Goal: Communication & Community: Share content

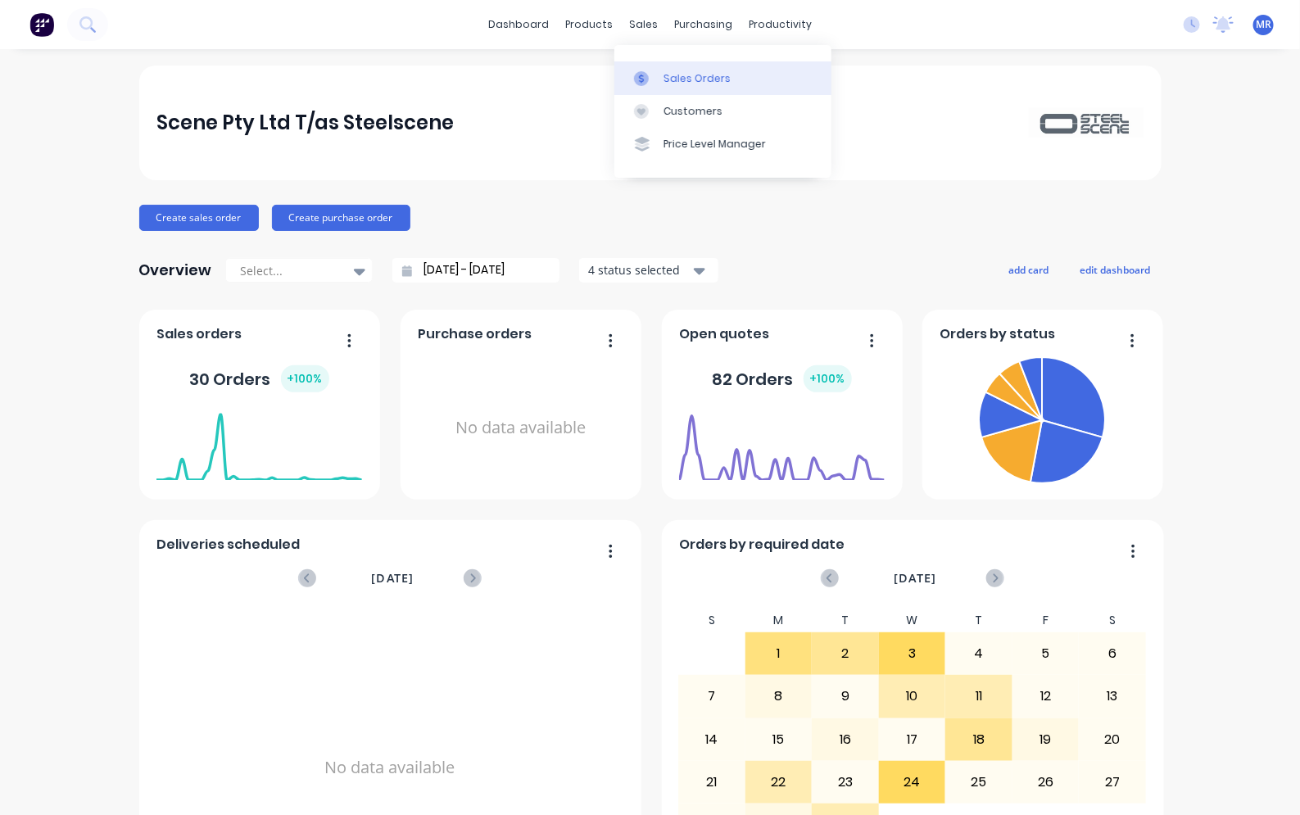
click at [668, 66] on link "Sales Orders" at bounding box center [722, 77] width 217 height 33
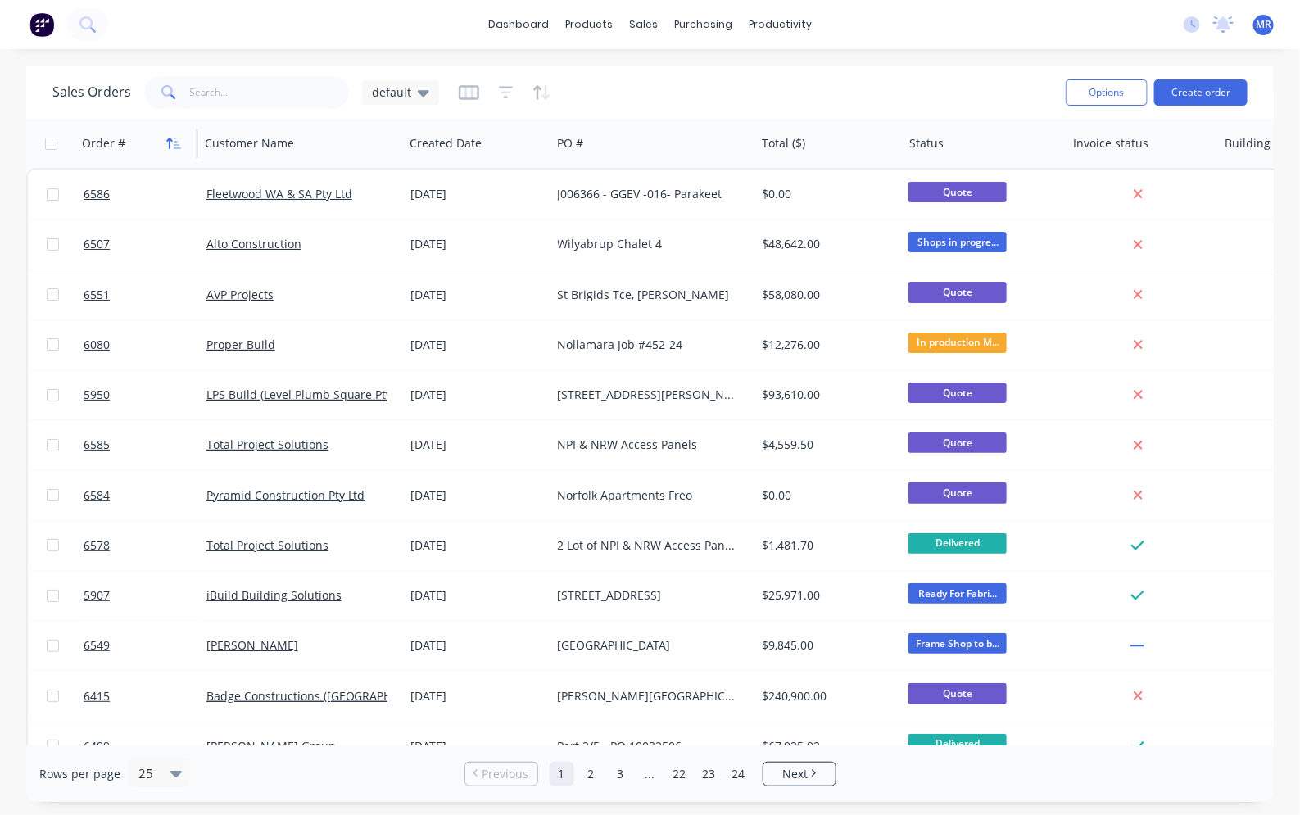
click at [174, 142] on icon "button" at bounding box center [173, 143] width 15 height 13
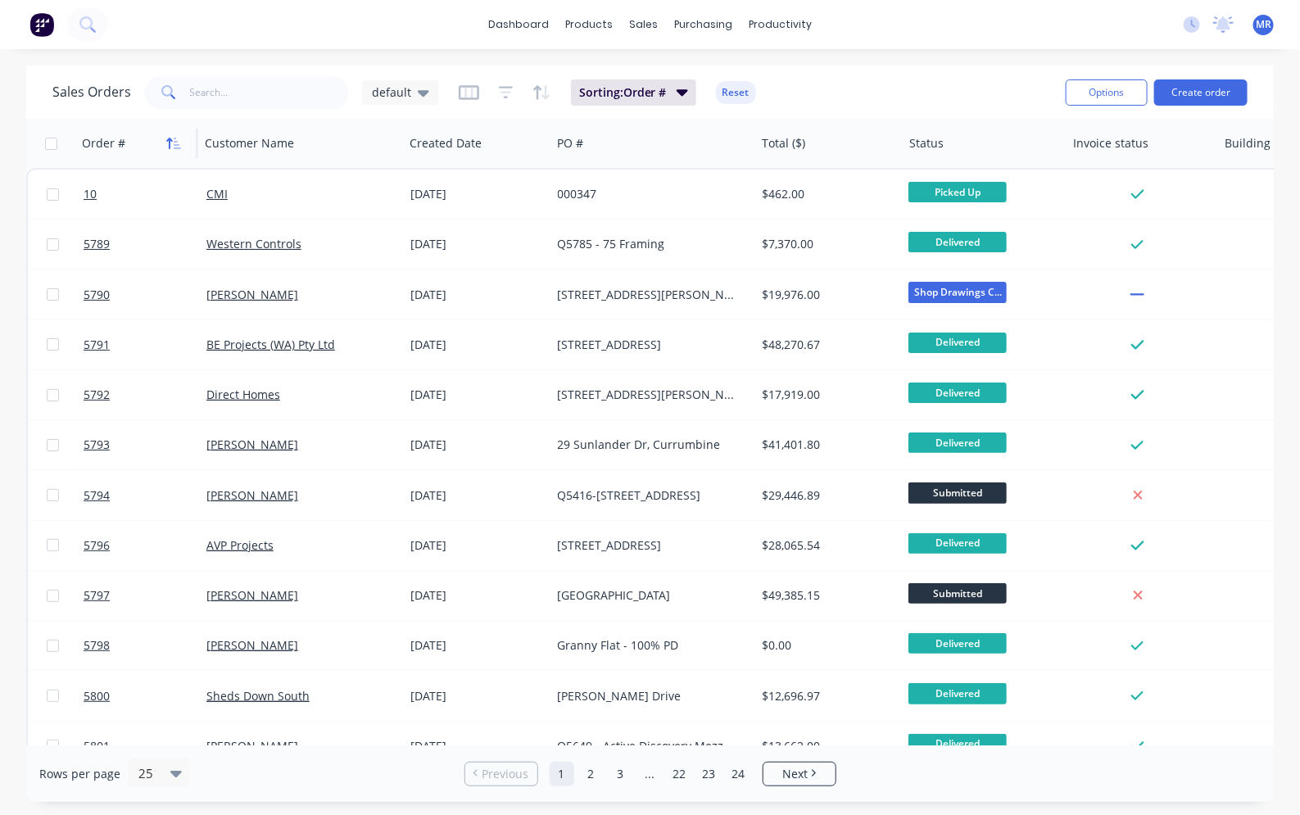
click at [170, 140] on icon "button" at bounding box center [170, 143] width 6 height 11
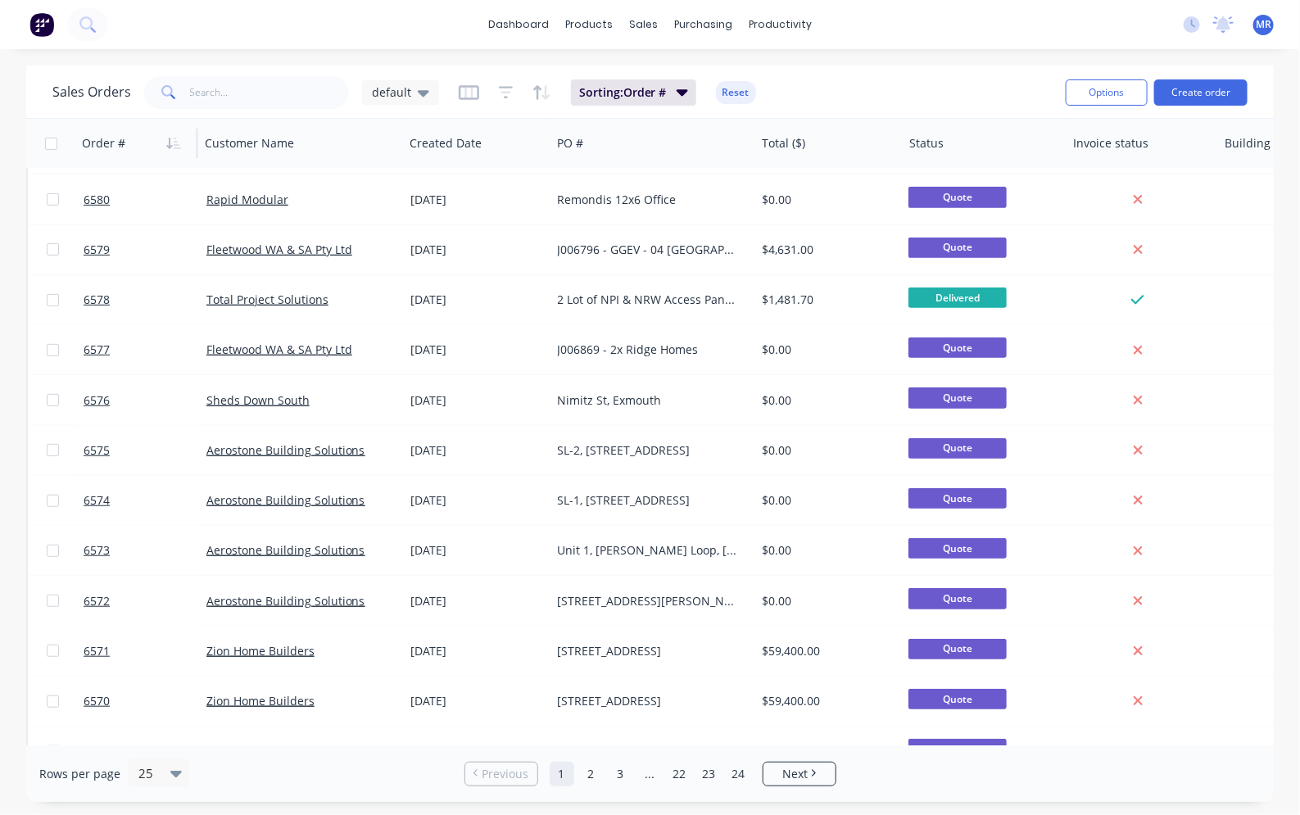
scroll to position [307, 0]
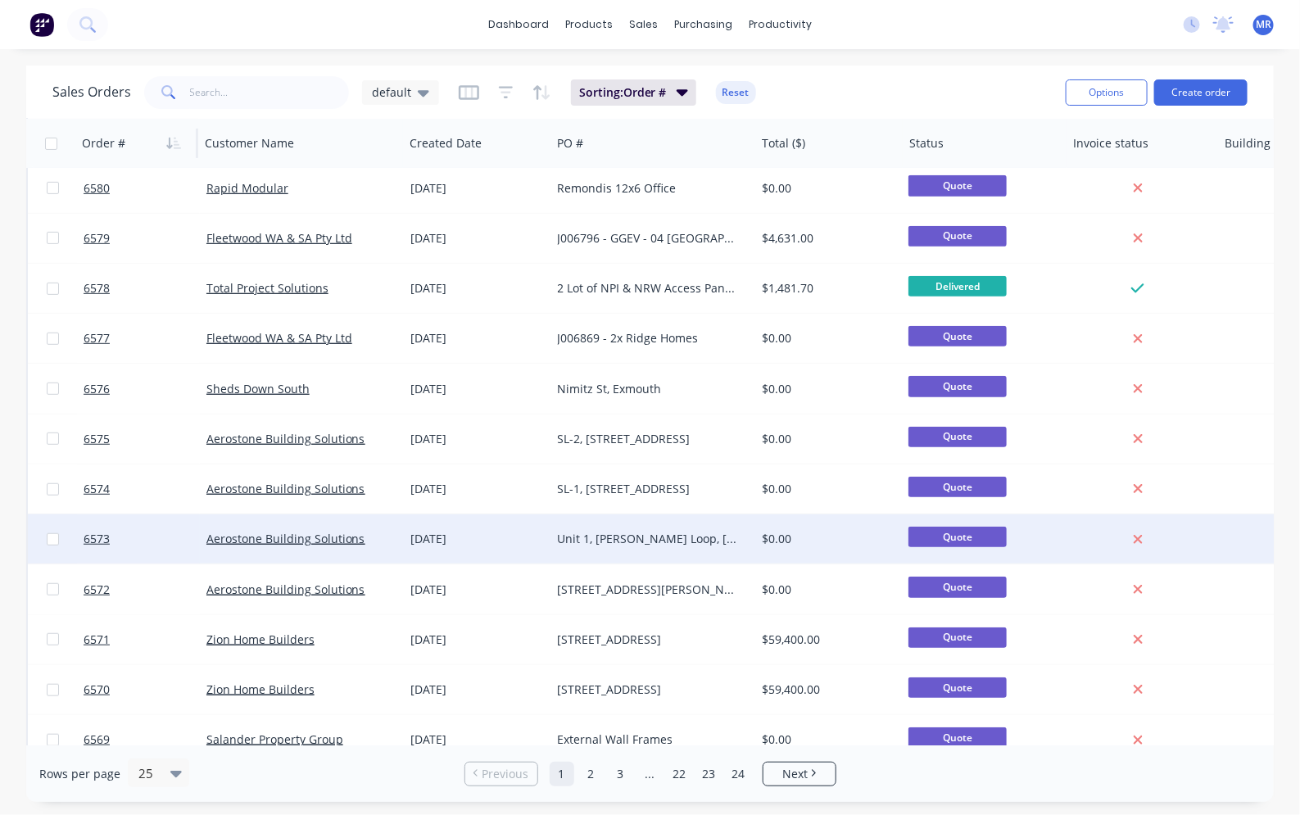
click at [666, 539] on div "Unit 1, [PERSON_NAME] Loop, [GEOGRAPHIC_DATA]" at bounding box center [649, 539] width 182 height 16
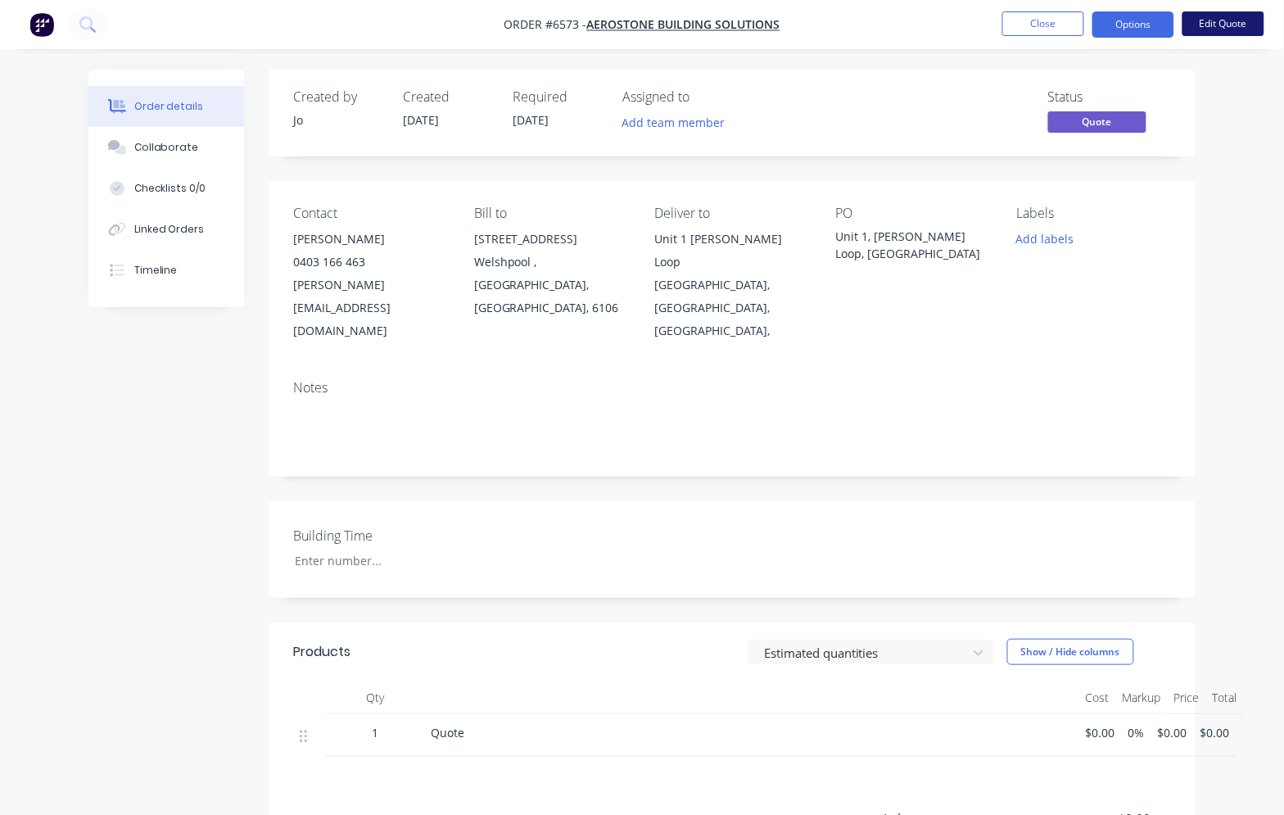
click at [1213, 20] on button "Edit Quote" at bounding box center [1224, 23] width 82 height 25
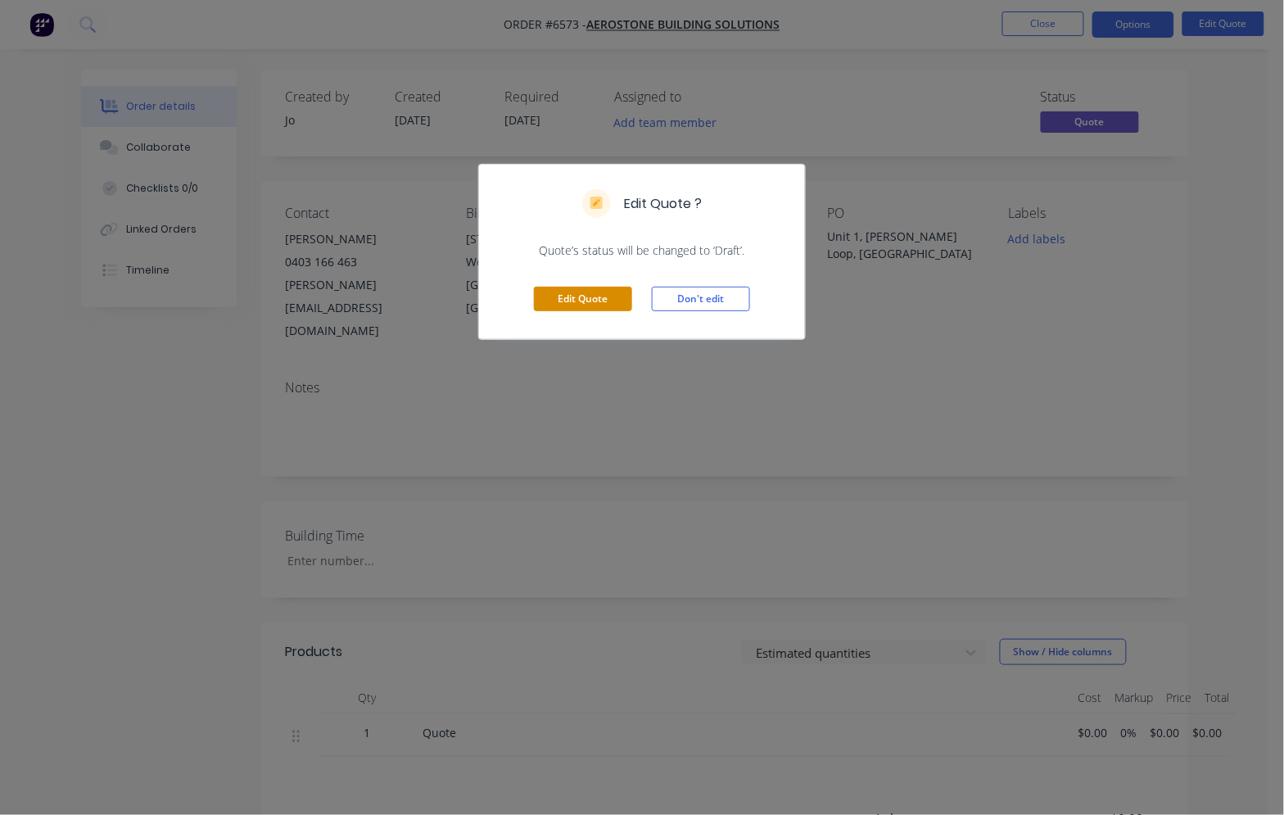
click at [602, 305] on button "Edit Quote" at bounding box center [583, 299] width 98 height 25
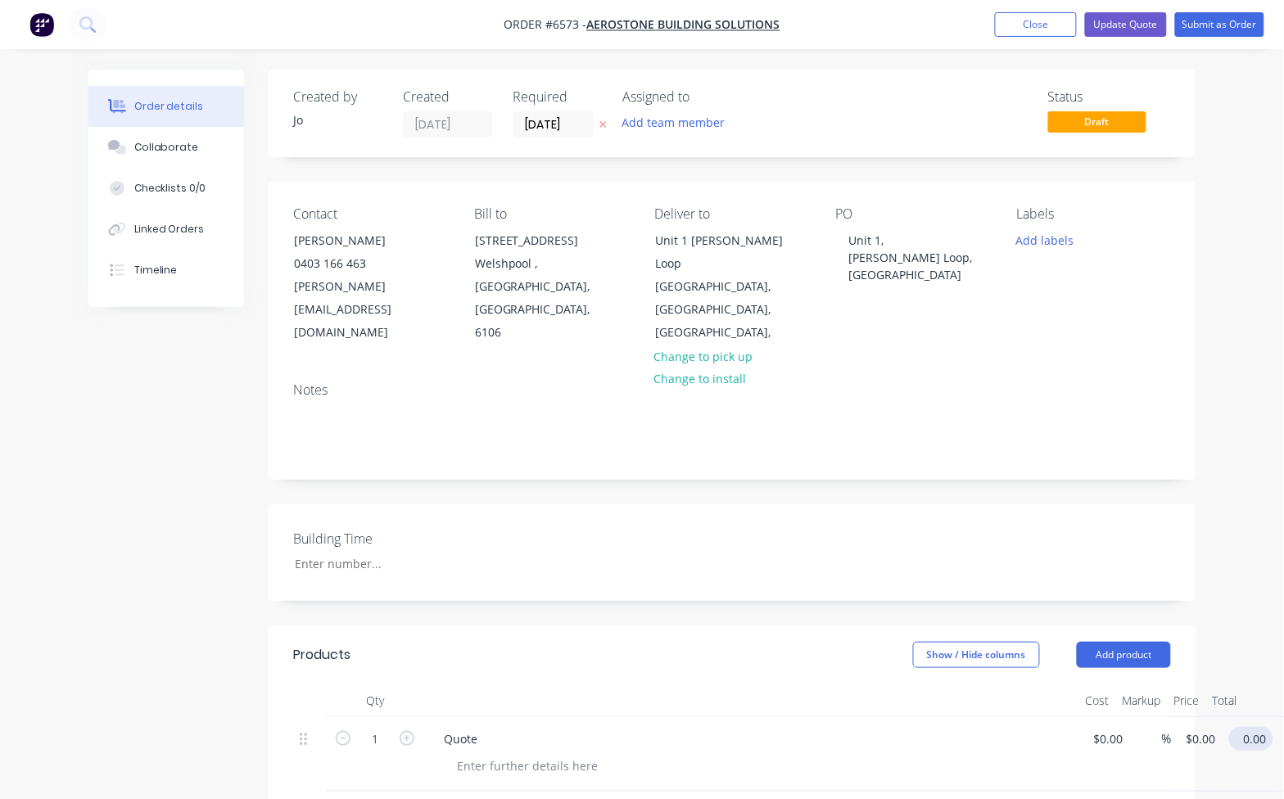
click at [1252, 727] on input "0.00" at bounding box center [1255, 739] width 38 height 24
type input "0.01"
type input "$0.01"
click at [916, 505] on div "Building Time" at bounding box center [732, 553] width 927 height 97
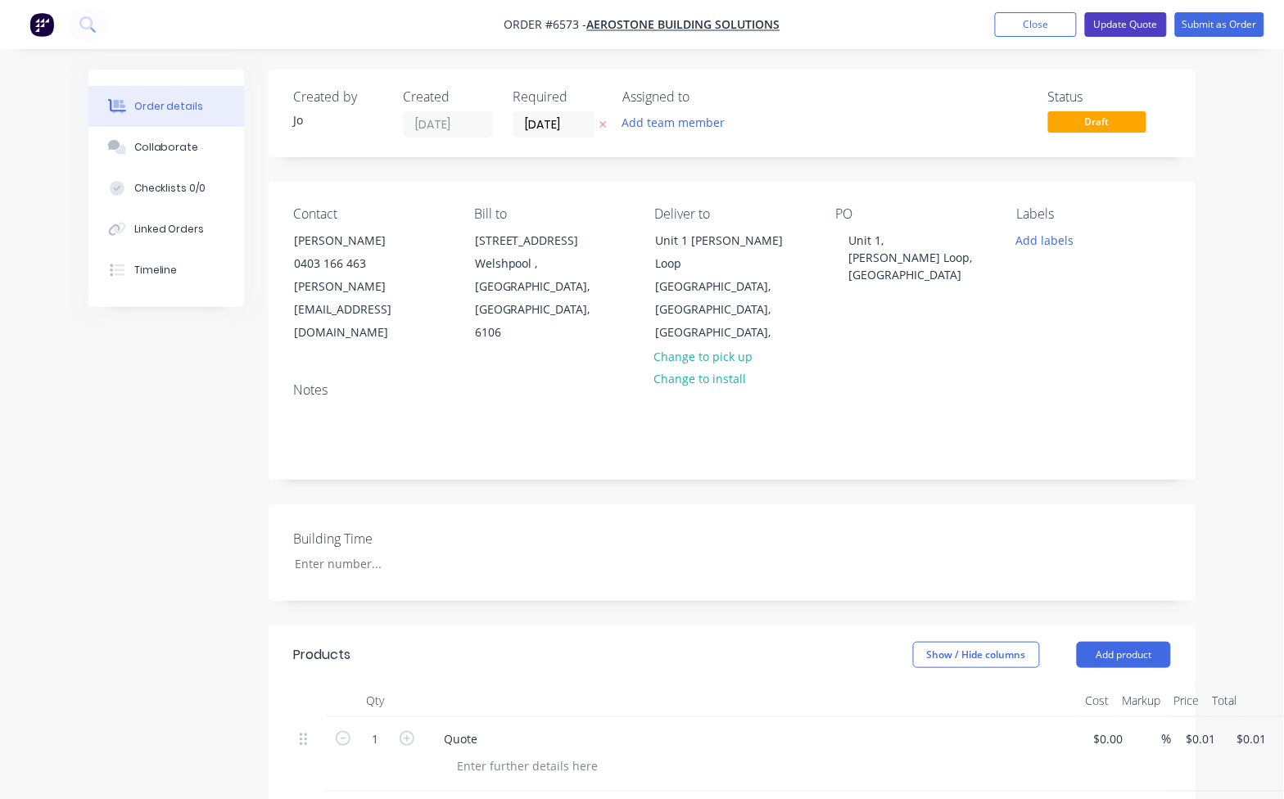
click at [1128, 19] on button "Update Quote" at bounding box center [1126, 24] width 82 height 25
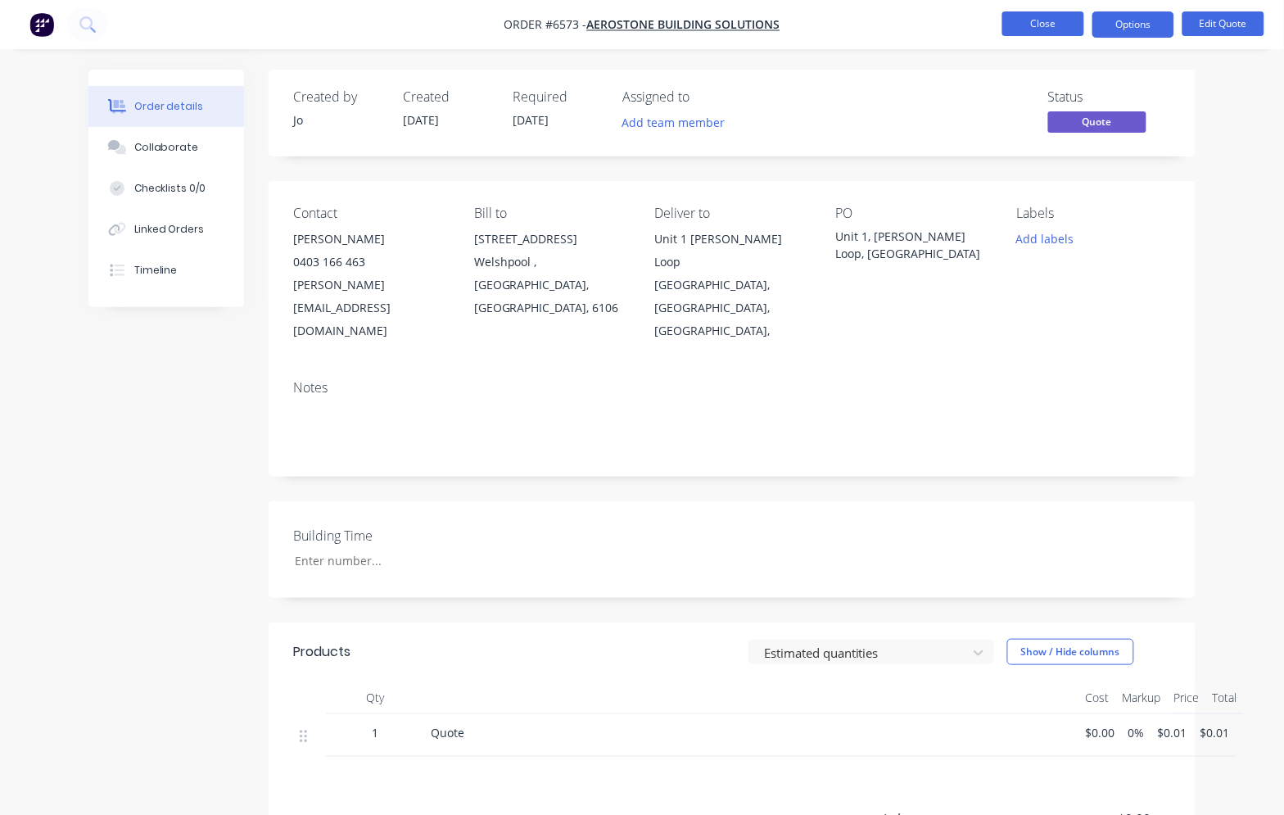
click at [1050, 25] on button "Close" at bounding box center [1044, 23] width 82 height 25
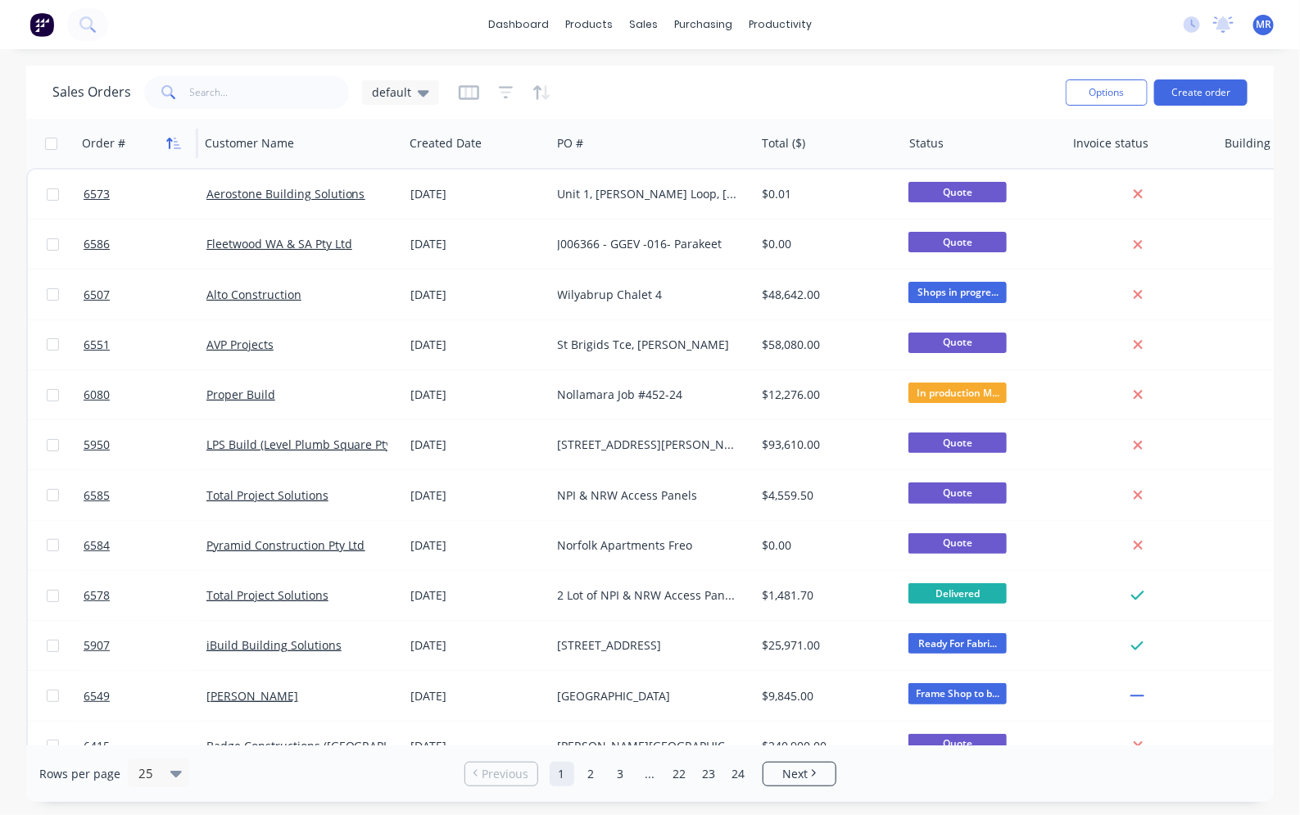
click at [165, 146] on button "button" at bounding box center [173, 143] width 25 height 25
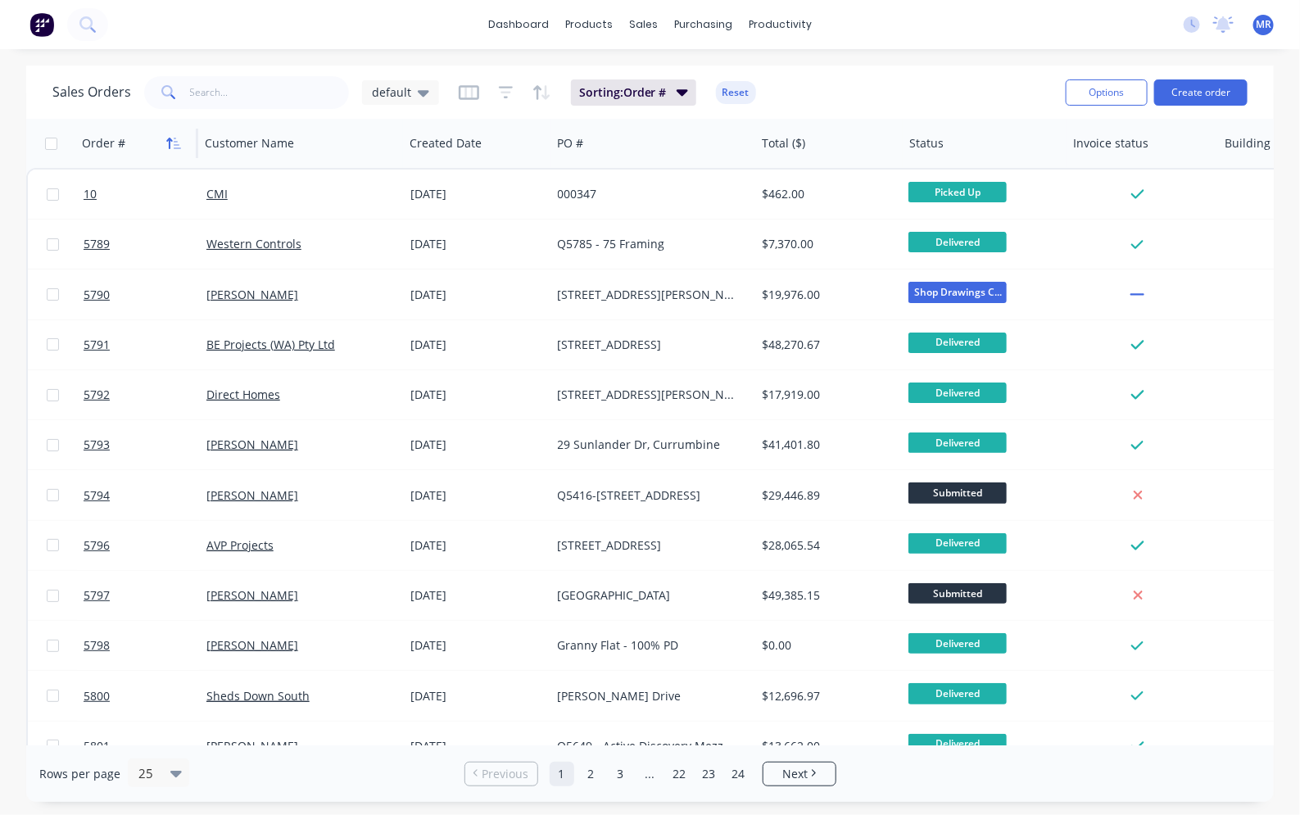
click at [170, 146] on icon "button" at bounding box center [170, 143] width 6 height 11
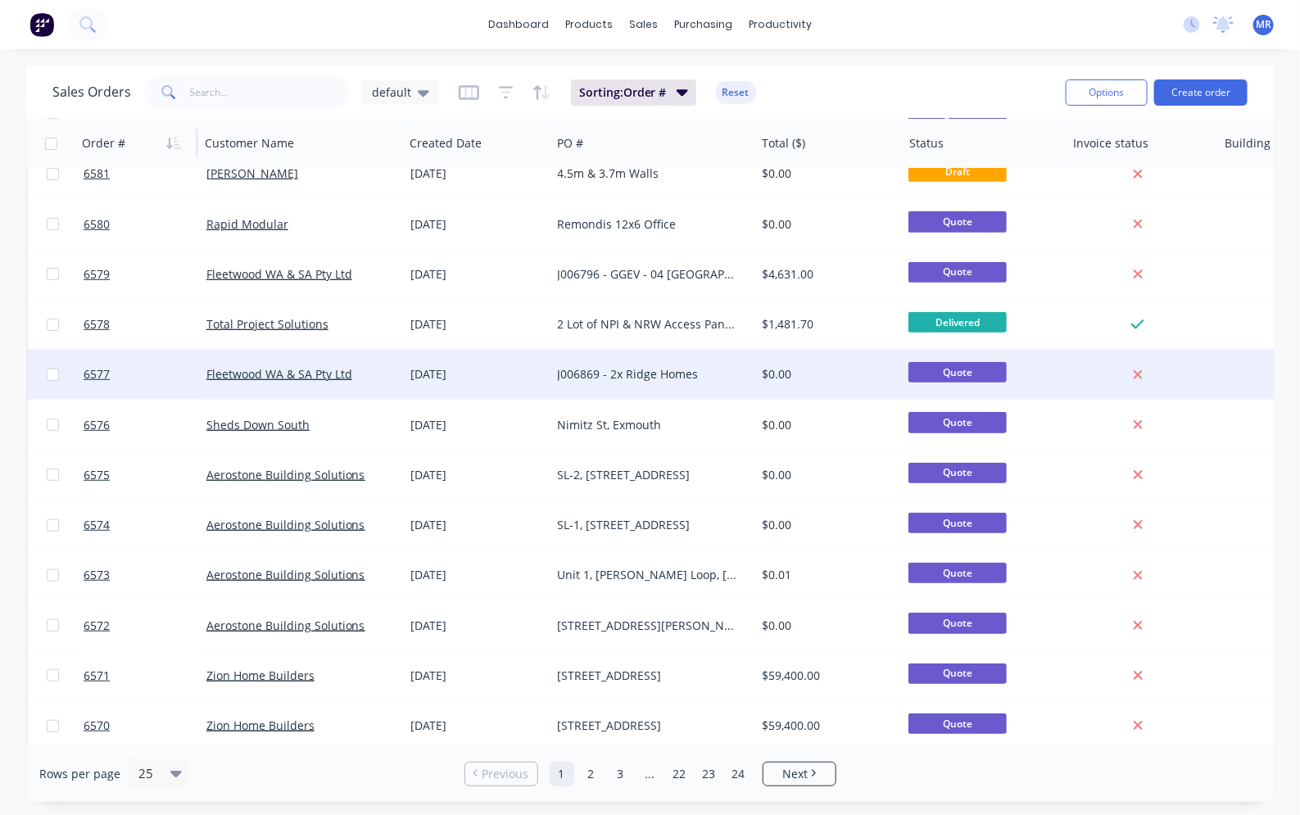
scroll to position [307, 0]
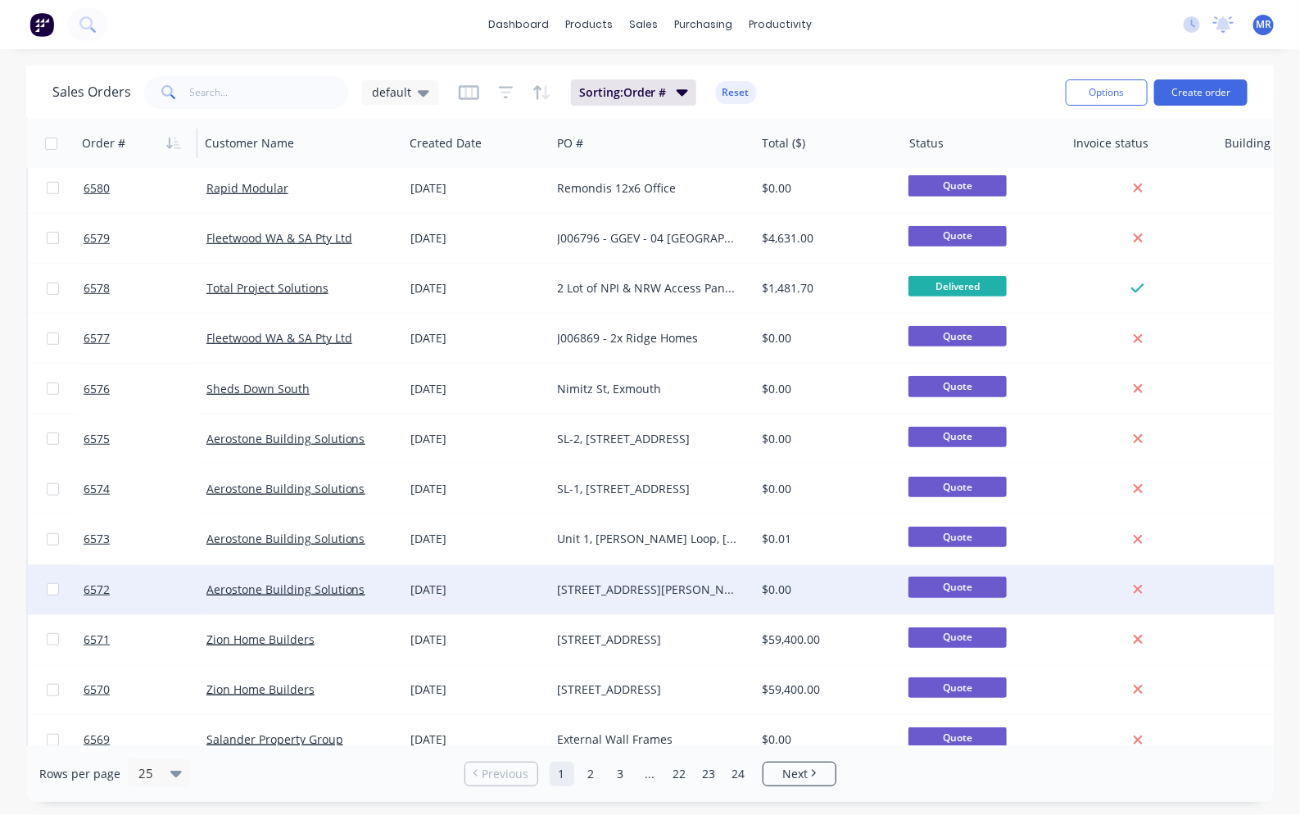
click at [672, 578] on div "[STREET_ADDRESS][PERSON_NAME]" at bounding box center [653, 589] width 204 height 49
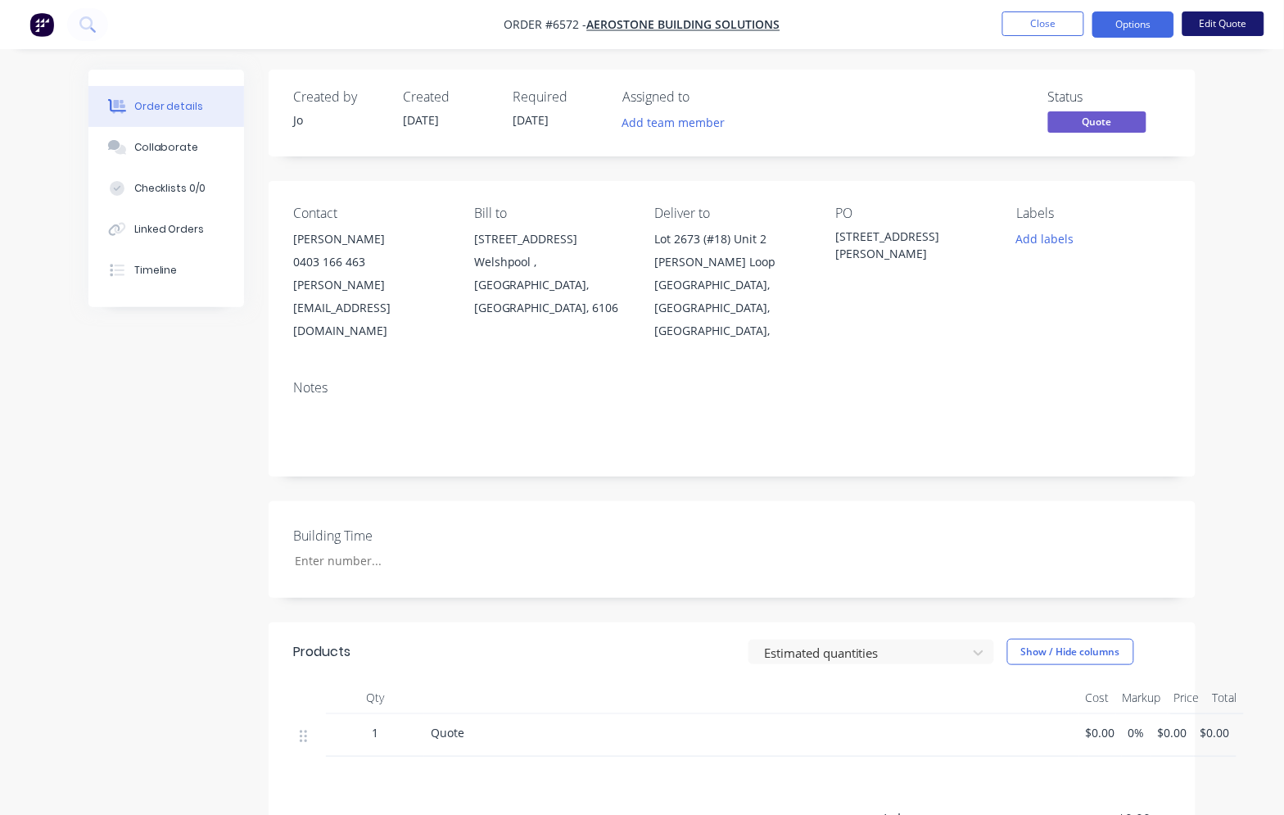
click at [1221, 26] on button "Edit Quote" at bounding box center [1224, 23] width 82 height 25
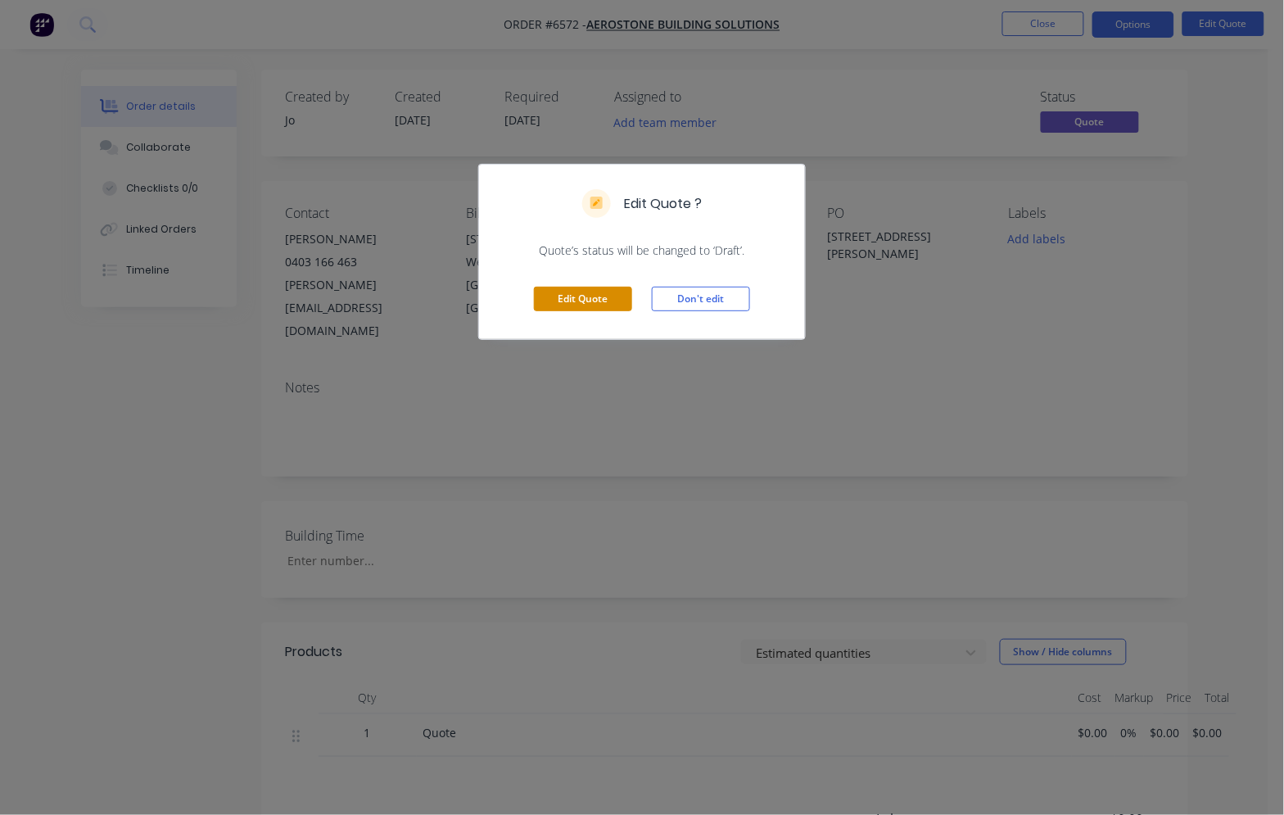
drag, startPoint x: 591, startPoint y: 296, endPoint x: 609, endPoint y: 301, distance: 18.7
click at [592, 297] on button "Edit Quote" at bounding box center [583, 299] width 98 height 25
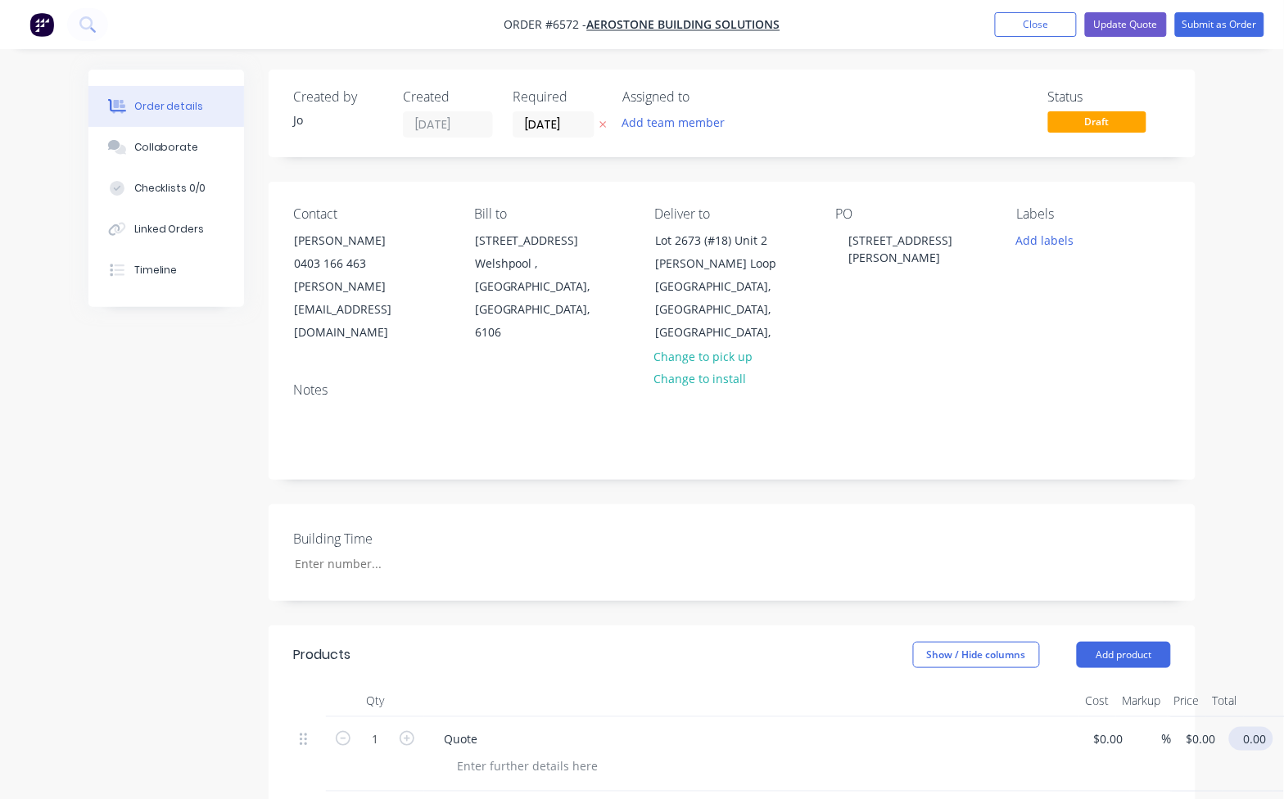
click at [1252, 727] on input "0.00" at bounding box center [1255, 739] width 38 height 24
type input "0.01"
type input "$0.01"
click at [174, 448] on div "Created by Jo Created [DATE] Required [DATE] Assigned to Add team member Status…" at bounding box center [641, 666] width 1107 height 1193
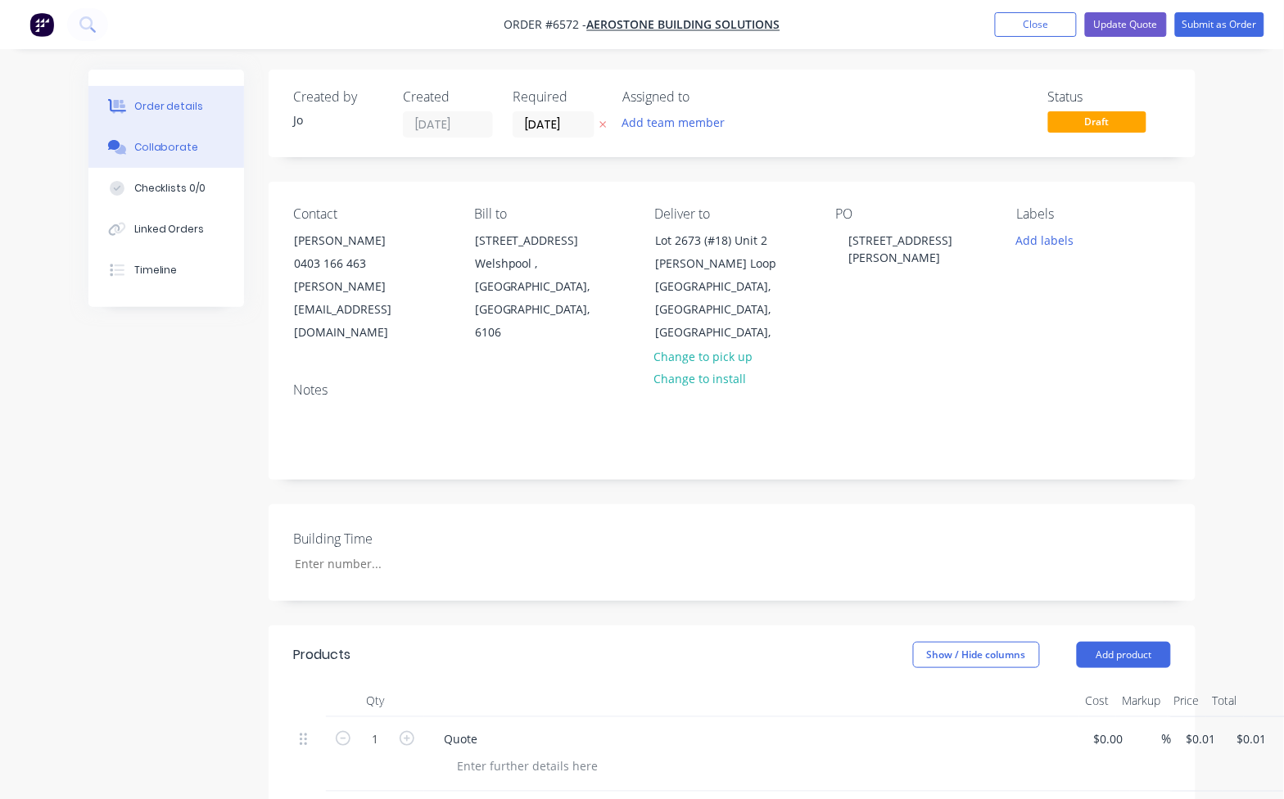
click at [165, 146] on div "Collaborate" at bounding box center [166, 147] width 65 height 15
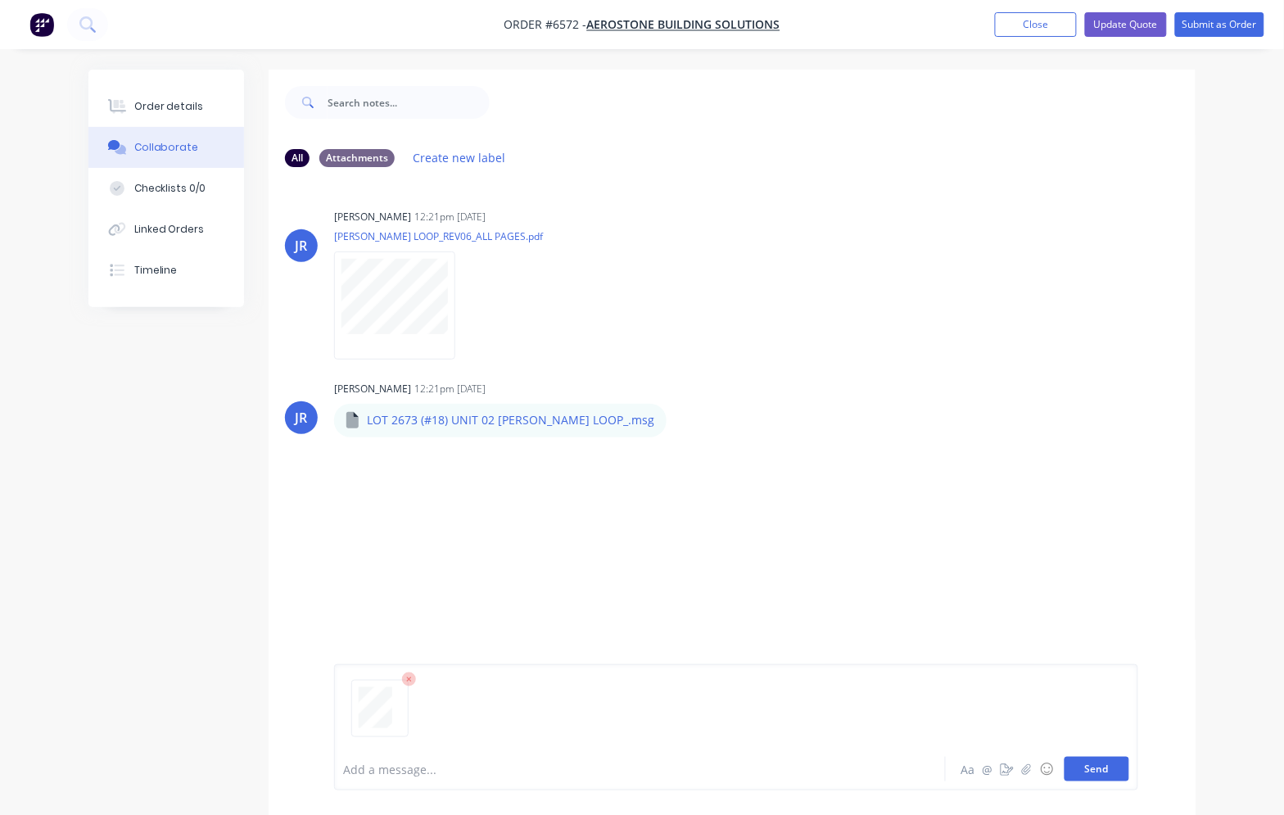
click at [1100, 768] on button "Send" at bounding box center [1097, 769] width 65 height 25
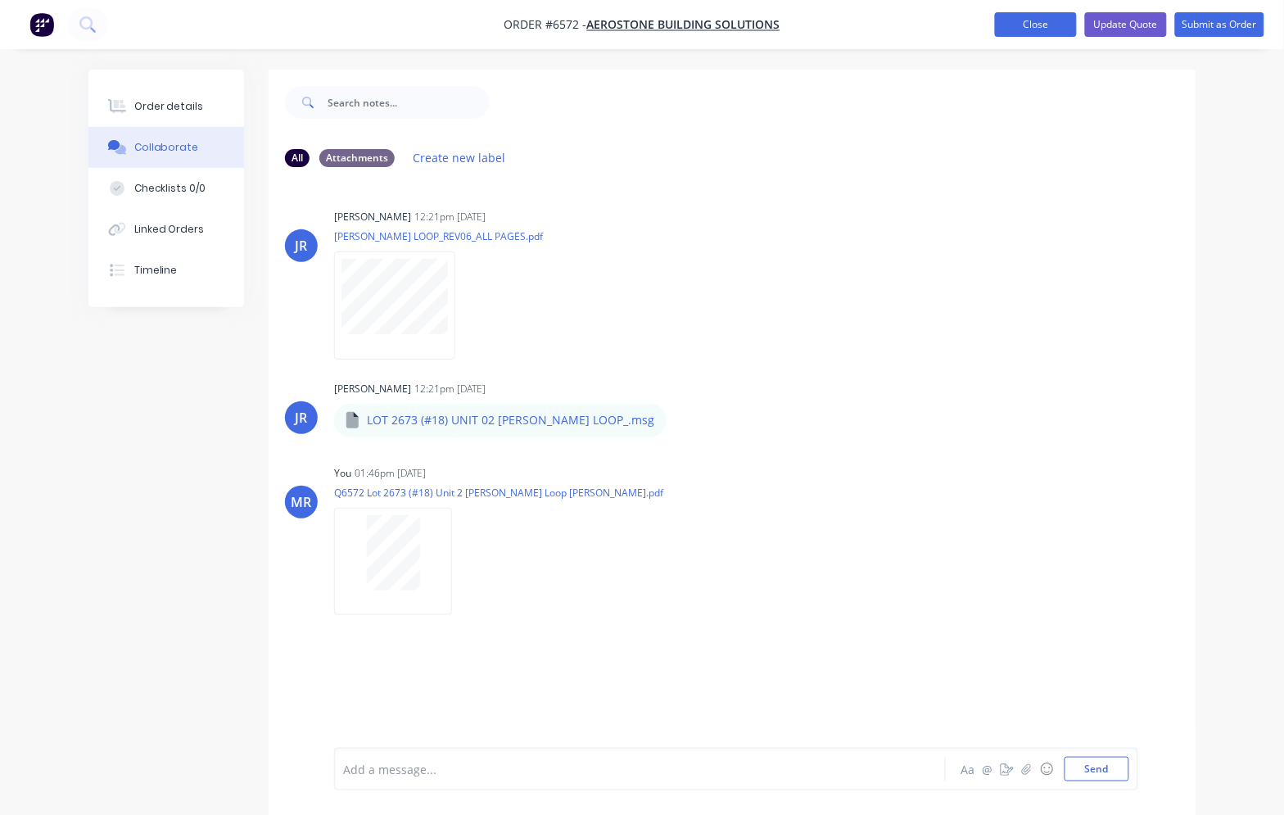
click at [1022, 25] on button "Close" at bounding box center [1036, 24] width 82 height 25
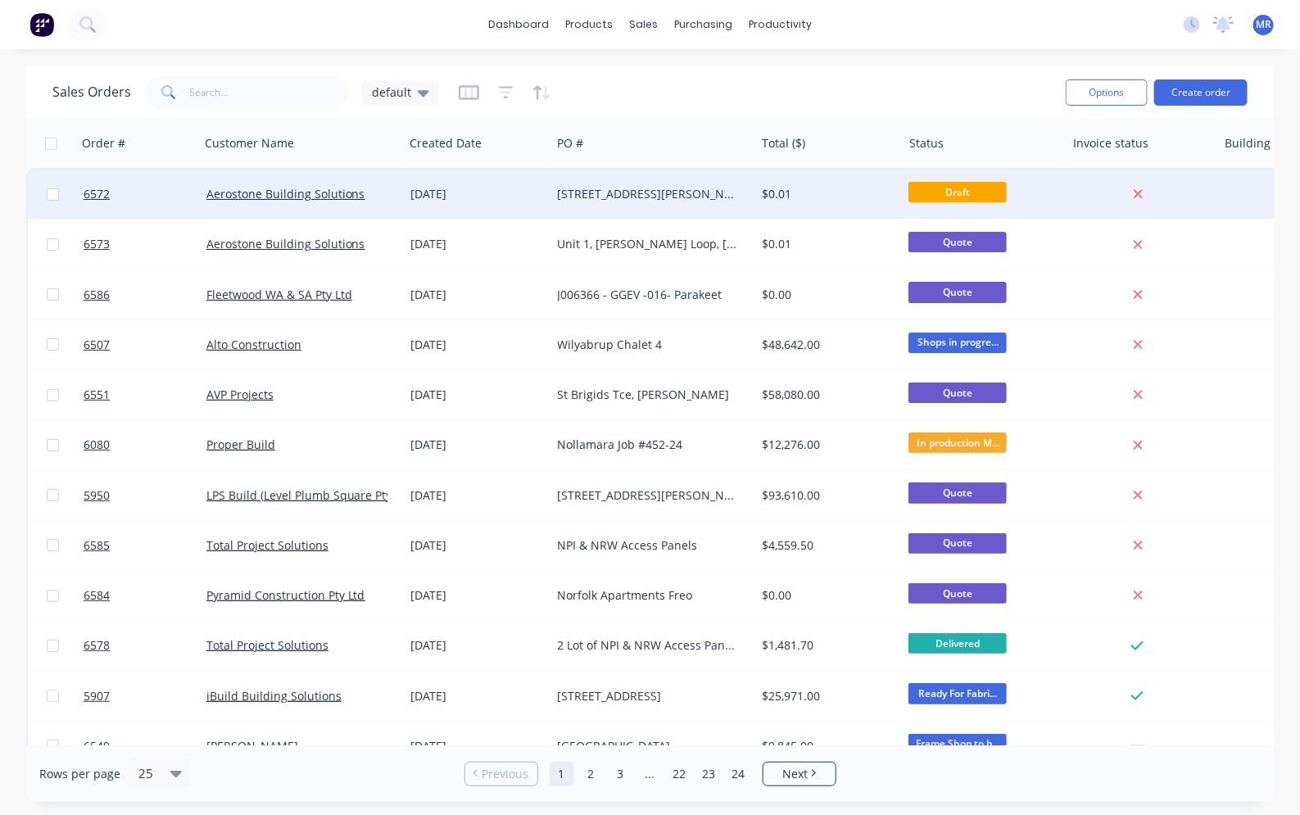
click at [622, 184] on div "[STREET_ADDRESS][PERSON_NAME]" at bounding box center [653, 194] width 204 height 49
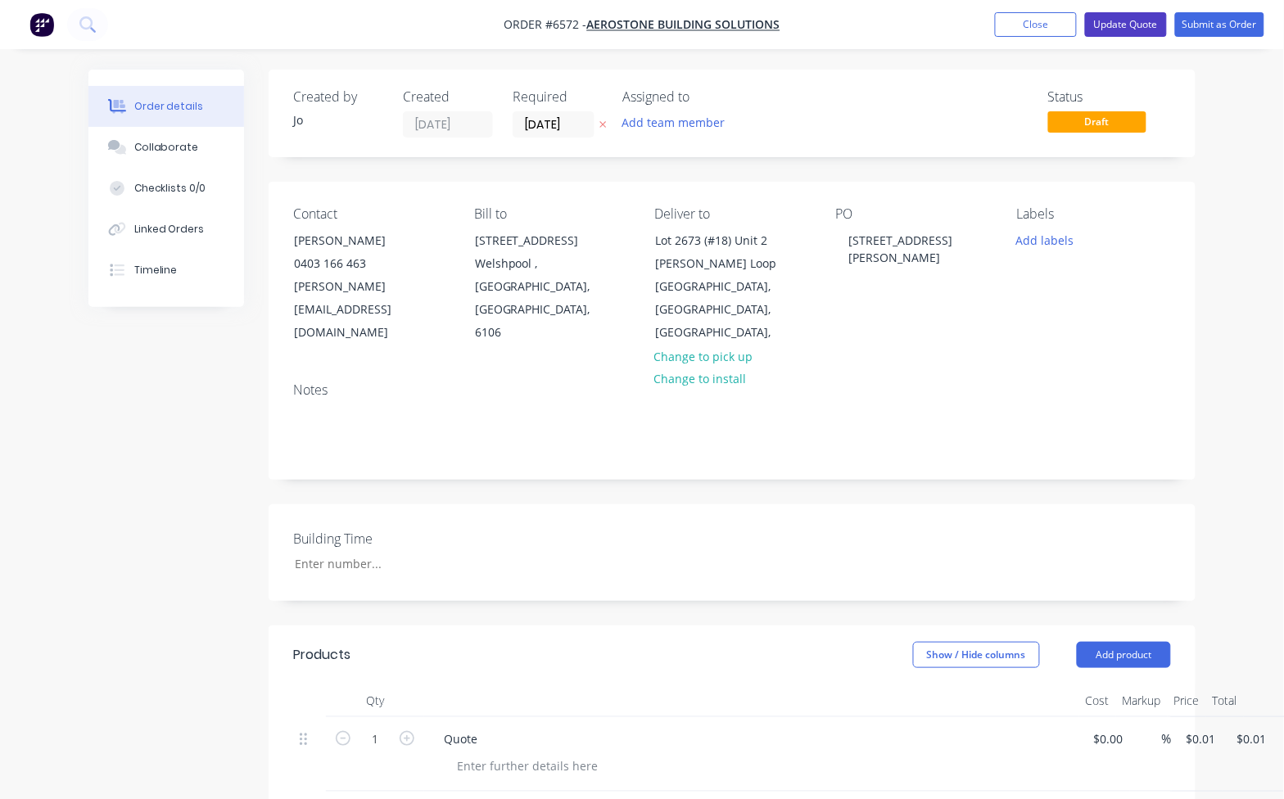
click at [1130, 22] on button "Update Quote" at bounding box center [1126, 24] width 82 height 25
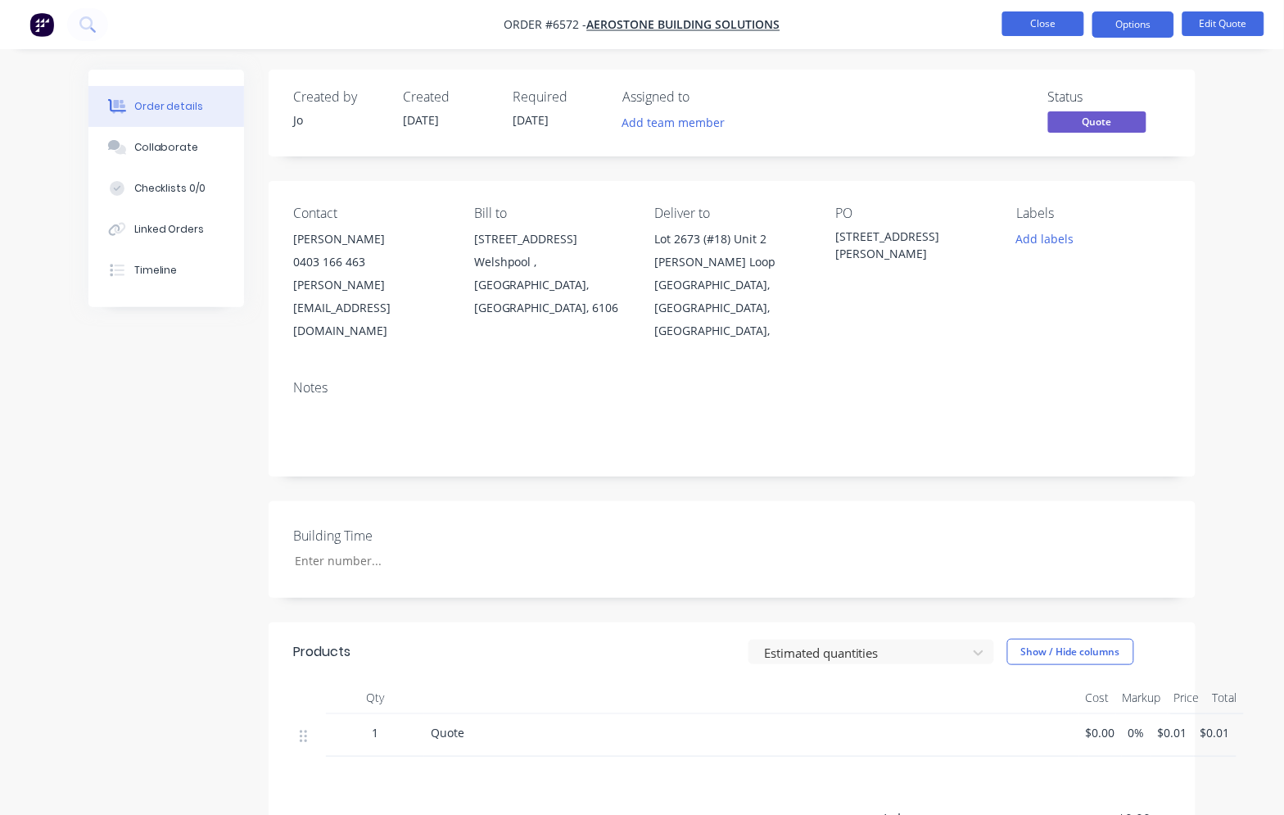
click at [1025, 26] on button "Close" at bounding box center [1044, 23] width 82 height 25
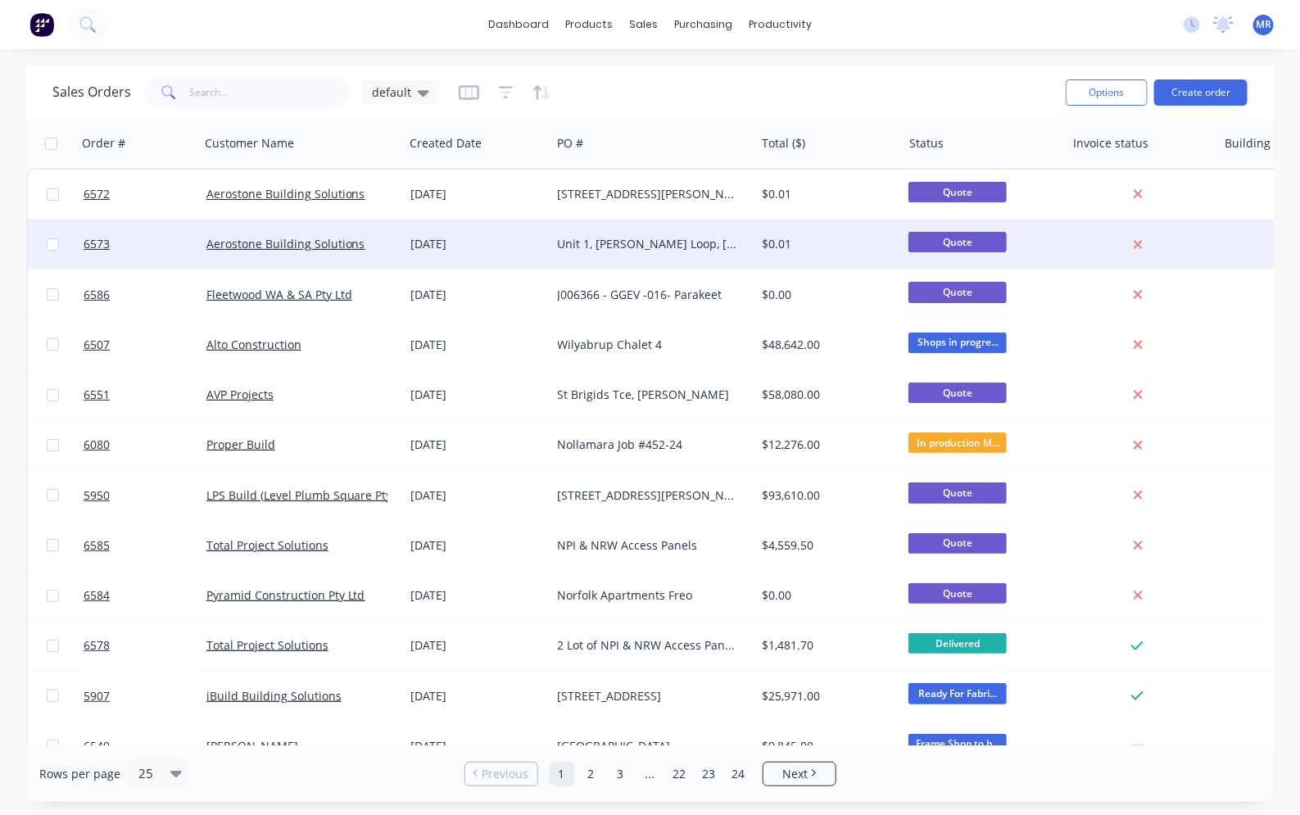
click at [603, 242] on div "Unit 1, [PERSON_NAME] Loop, [GEOGRAPHIC_DATA]" at bounding box center [649, 244] width 182 height 16
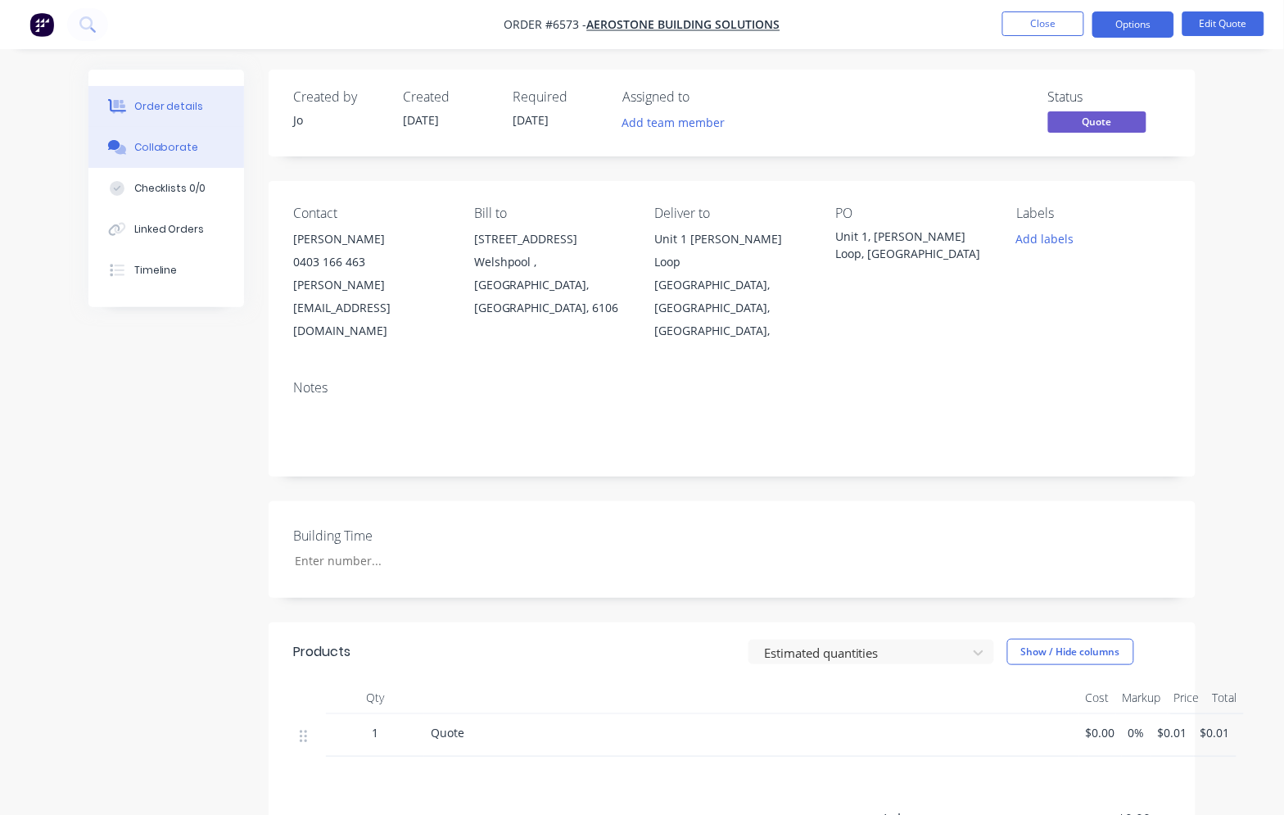
click at [152, 143] on div "Collaborate" at bounding box center [166, 147] width 65 height 15
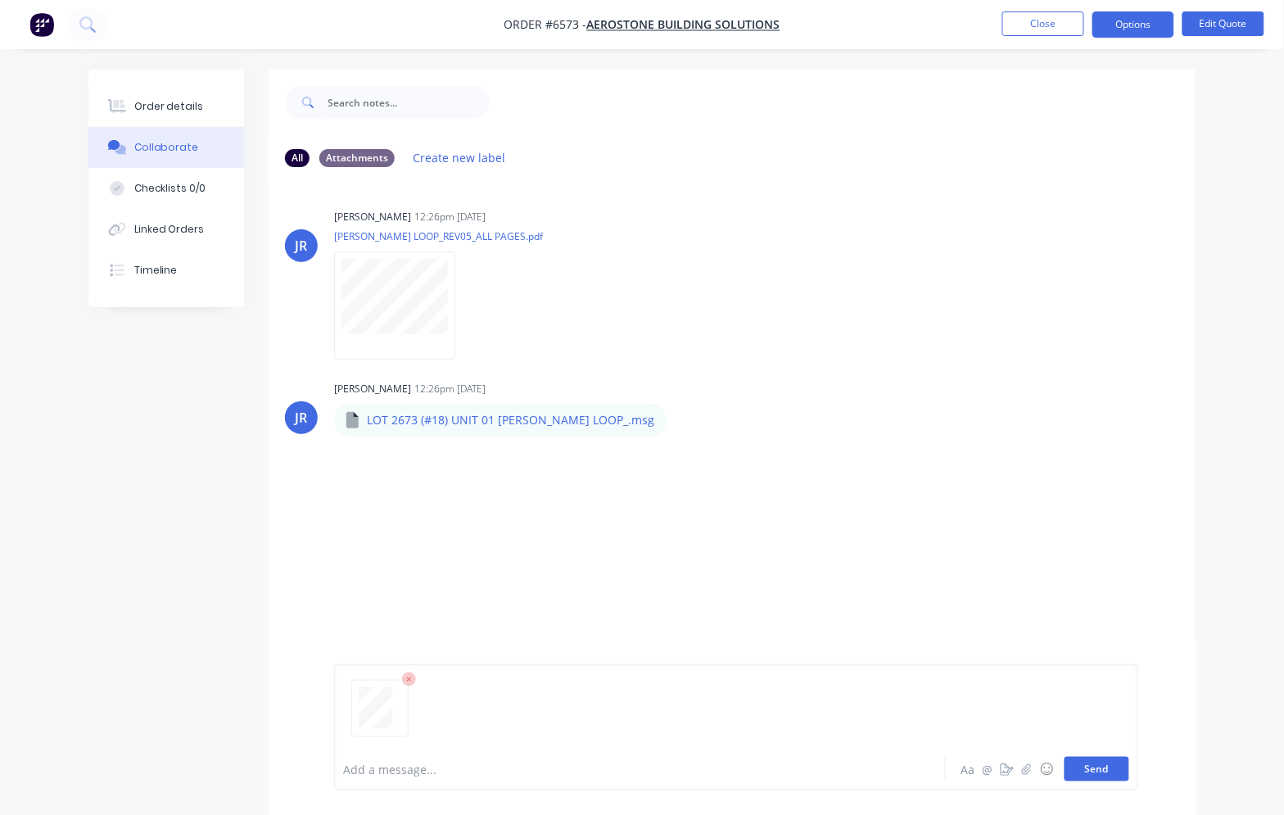
click at [1106, 764] on button "Send" at bounding box center [1097, 769] width 65 height 25
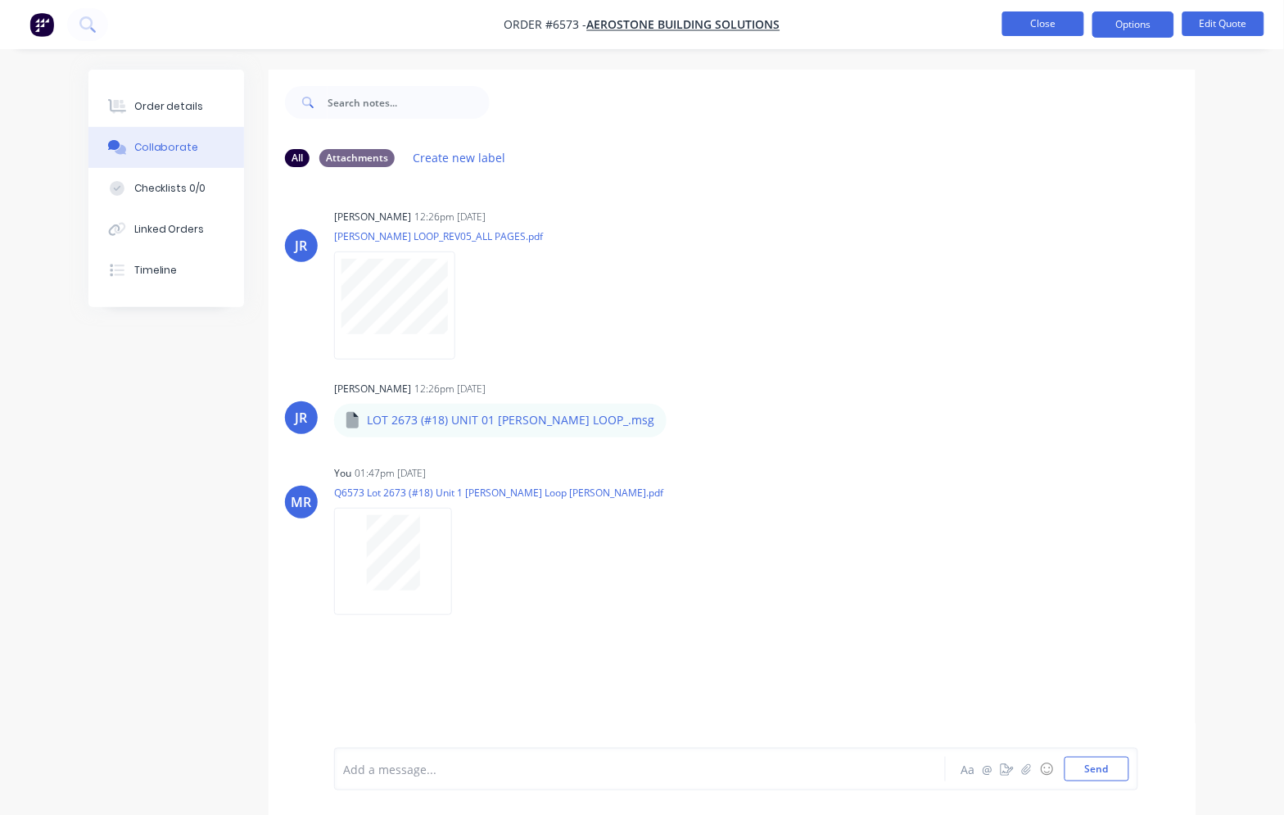
click at [1040, 23] on button "Close" at bounding box center [1044, 23] width 82 height 25
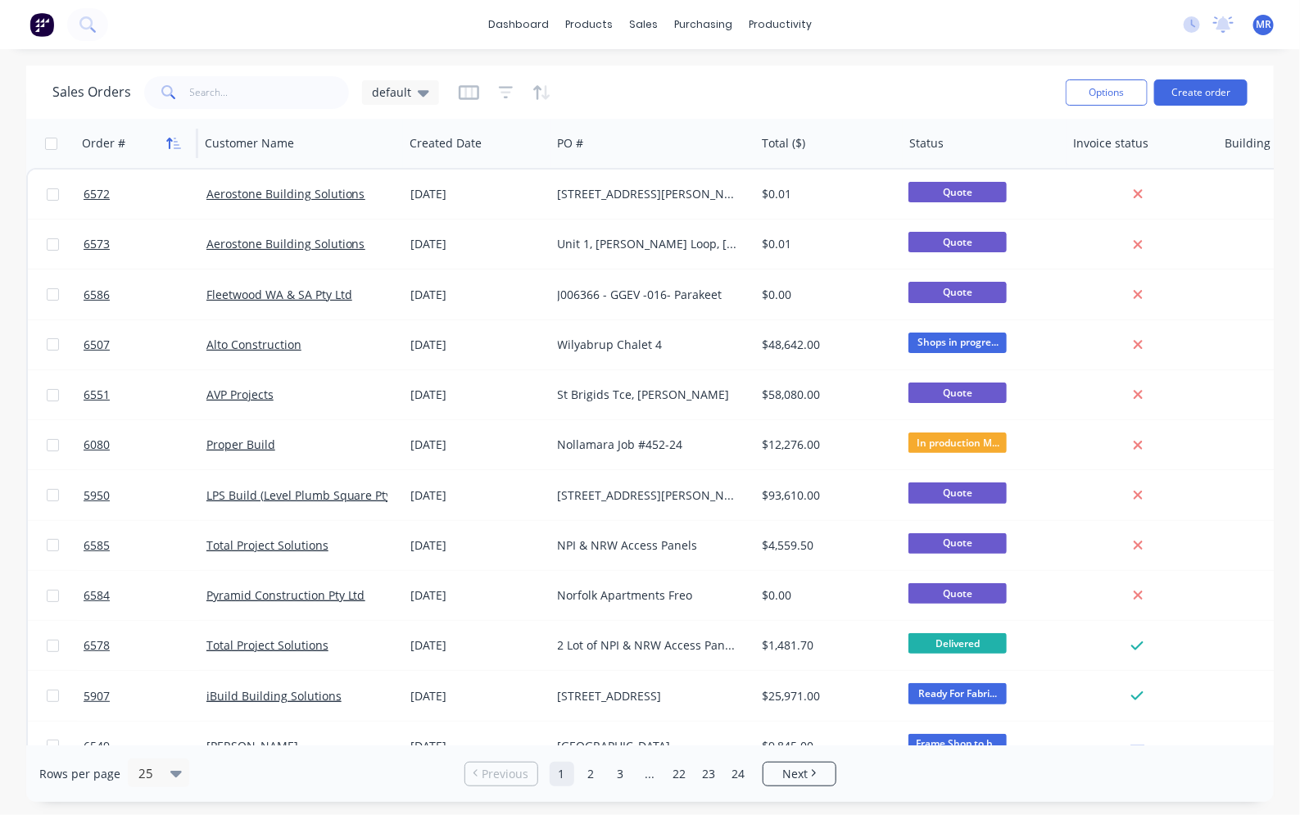
click at [174, 143] on icon "button" at bounding box center [173, 143] width 15 height 13
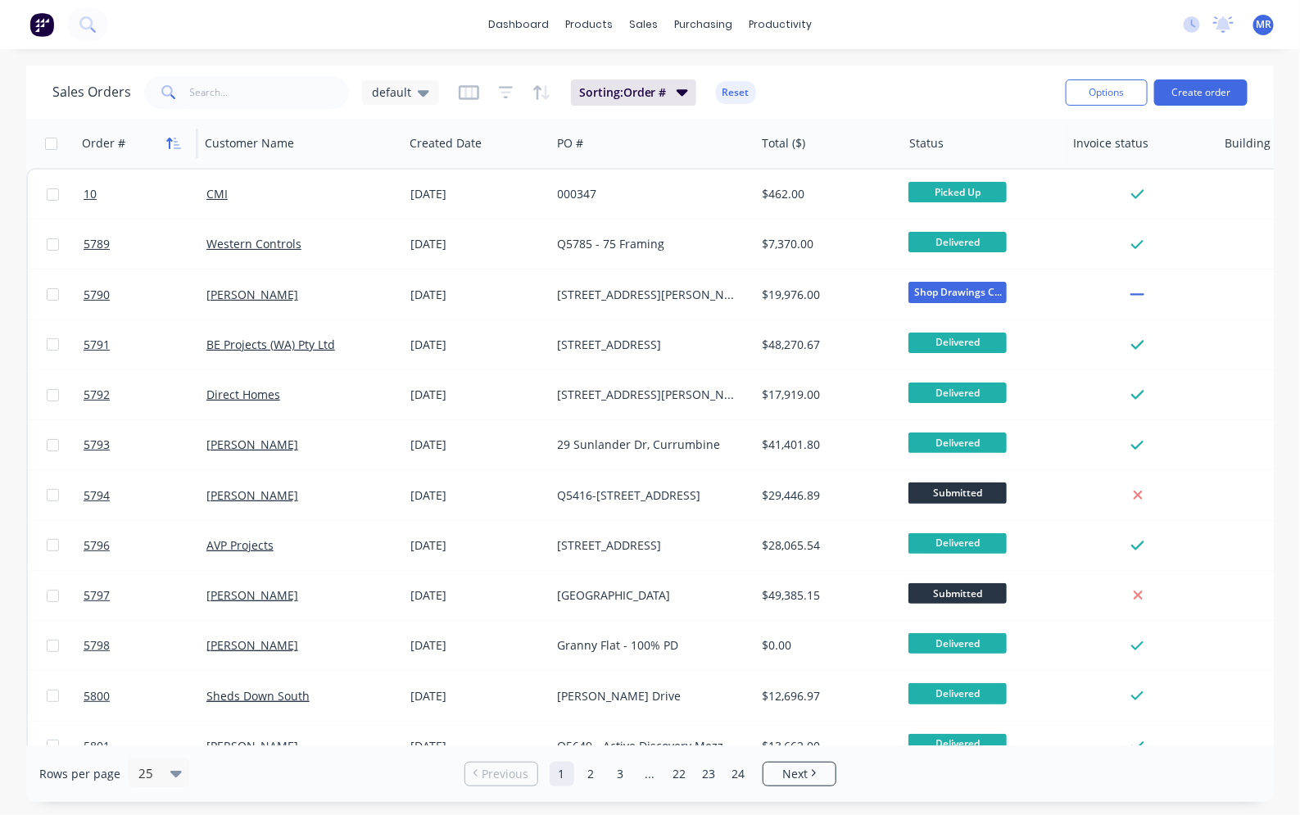
click at [173, 144] on icon "button" at bounding box center [173, 143] width 15 height 13
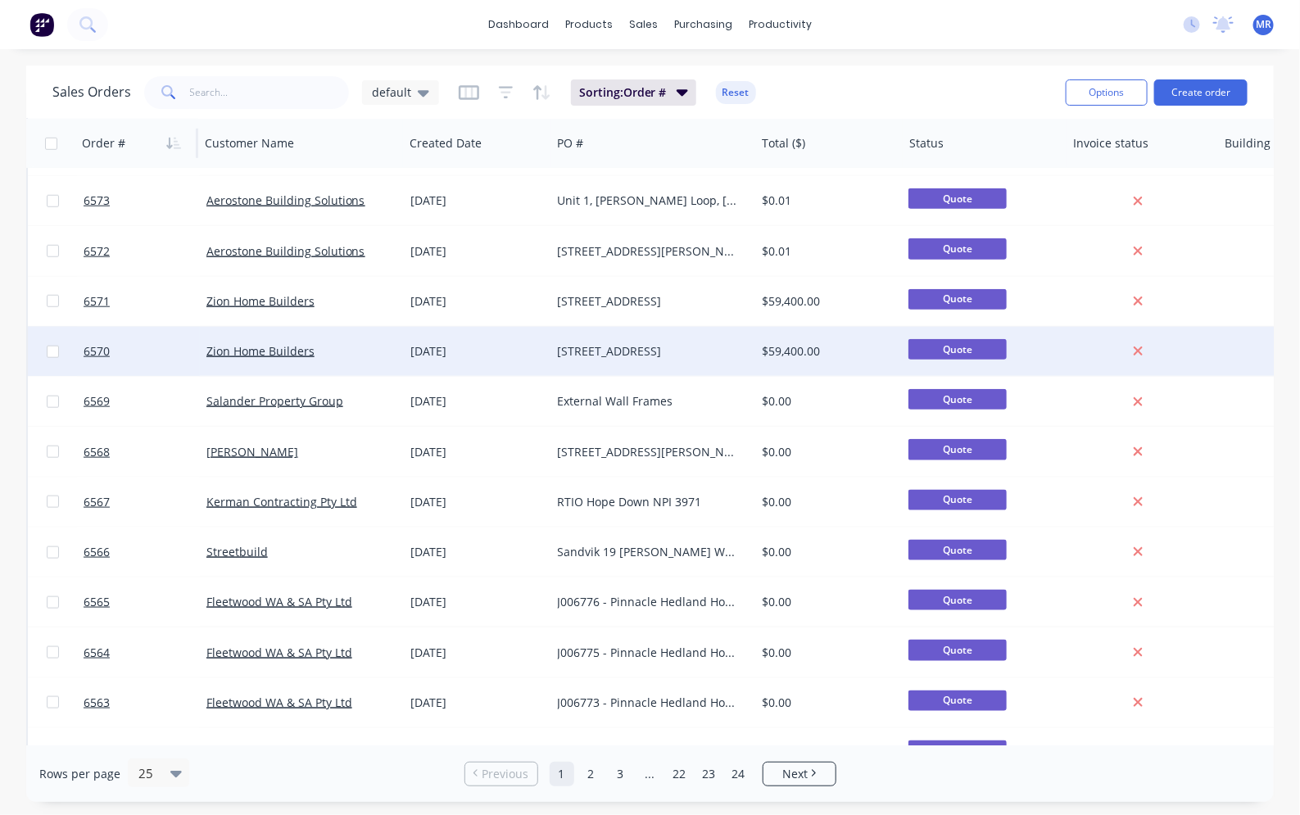
scroll to position [685, 0]
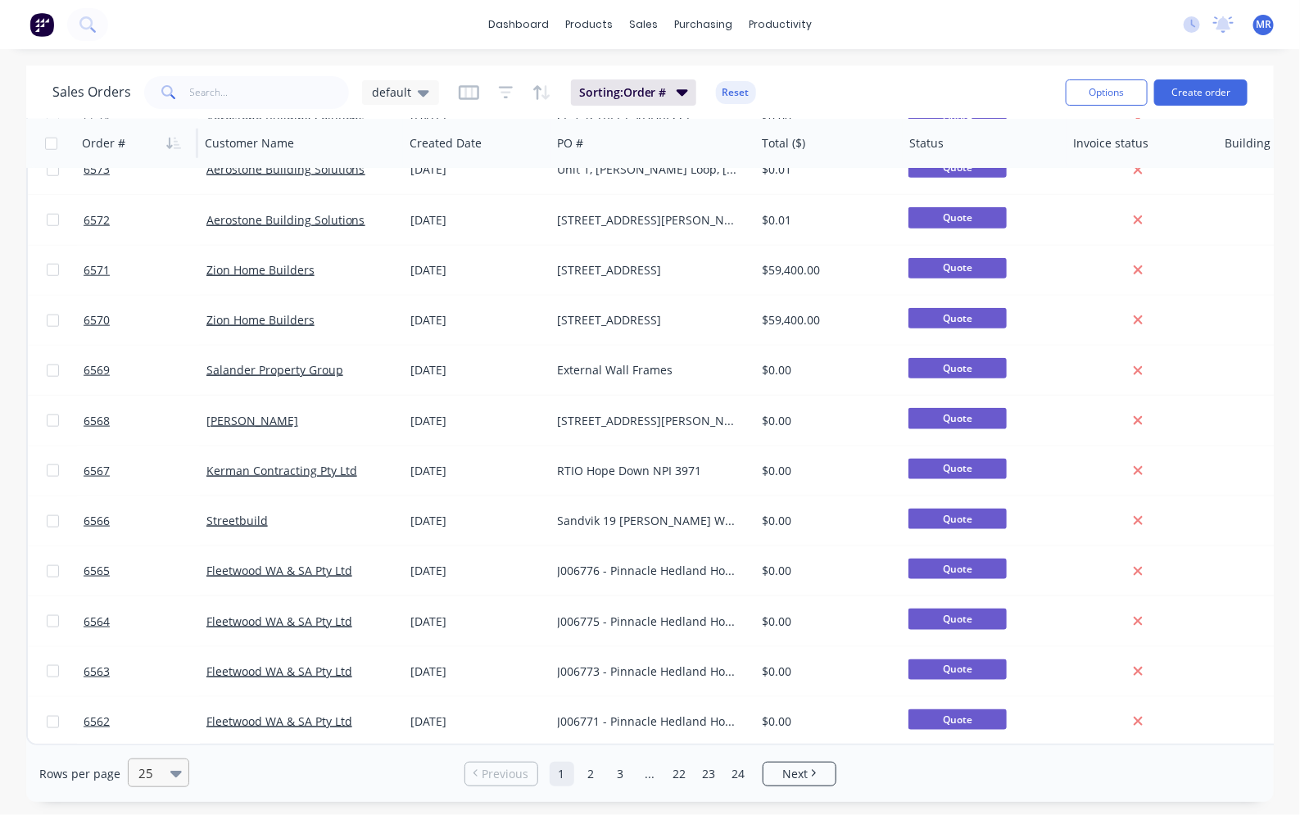
click at [170, 767] on icon at bounding box center [175, 773] width 11 height 18
click at [157, 737] on div "100" at bounding box center [155, 733] width 61 height 30
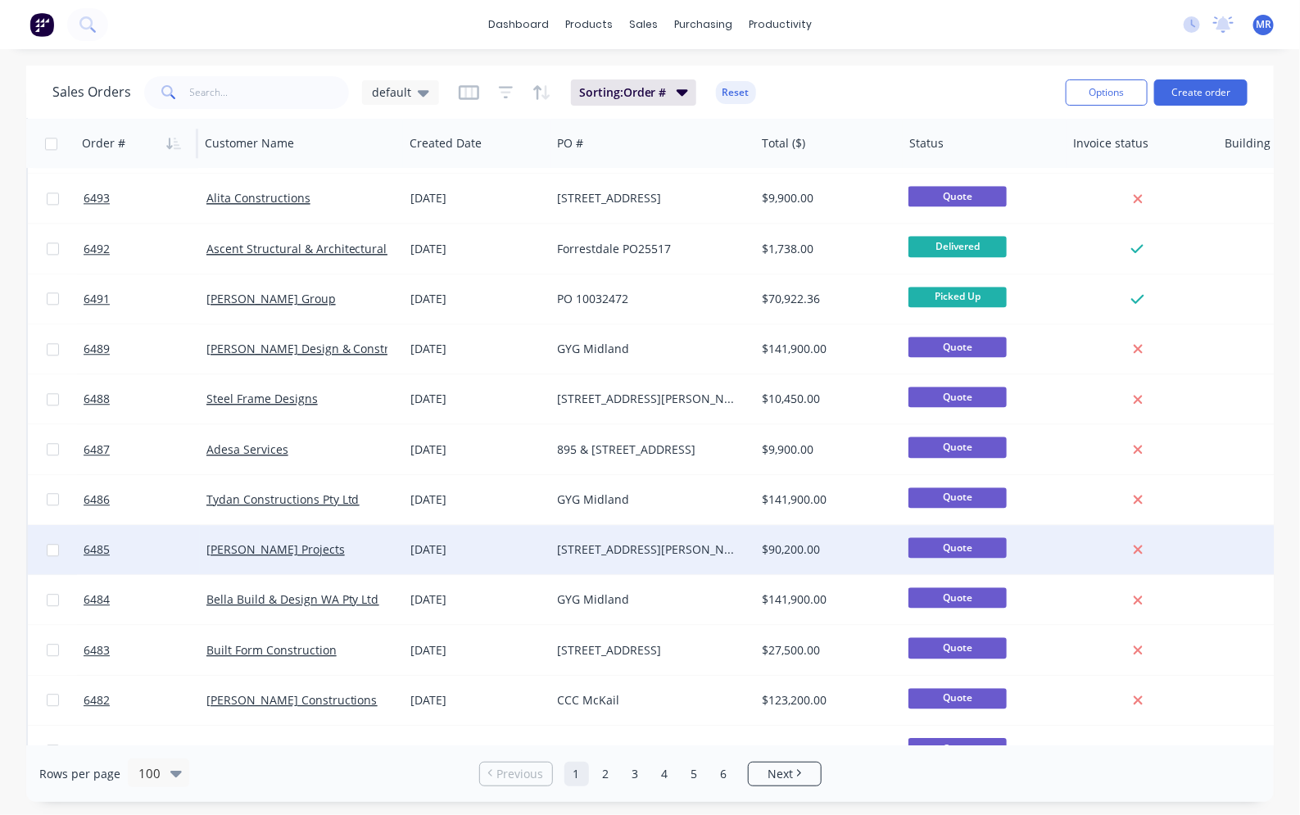
scroll to position [4448, 0]
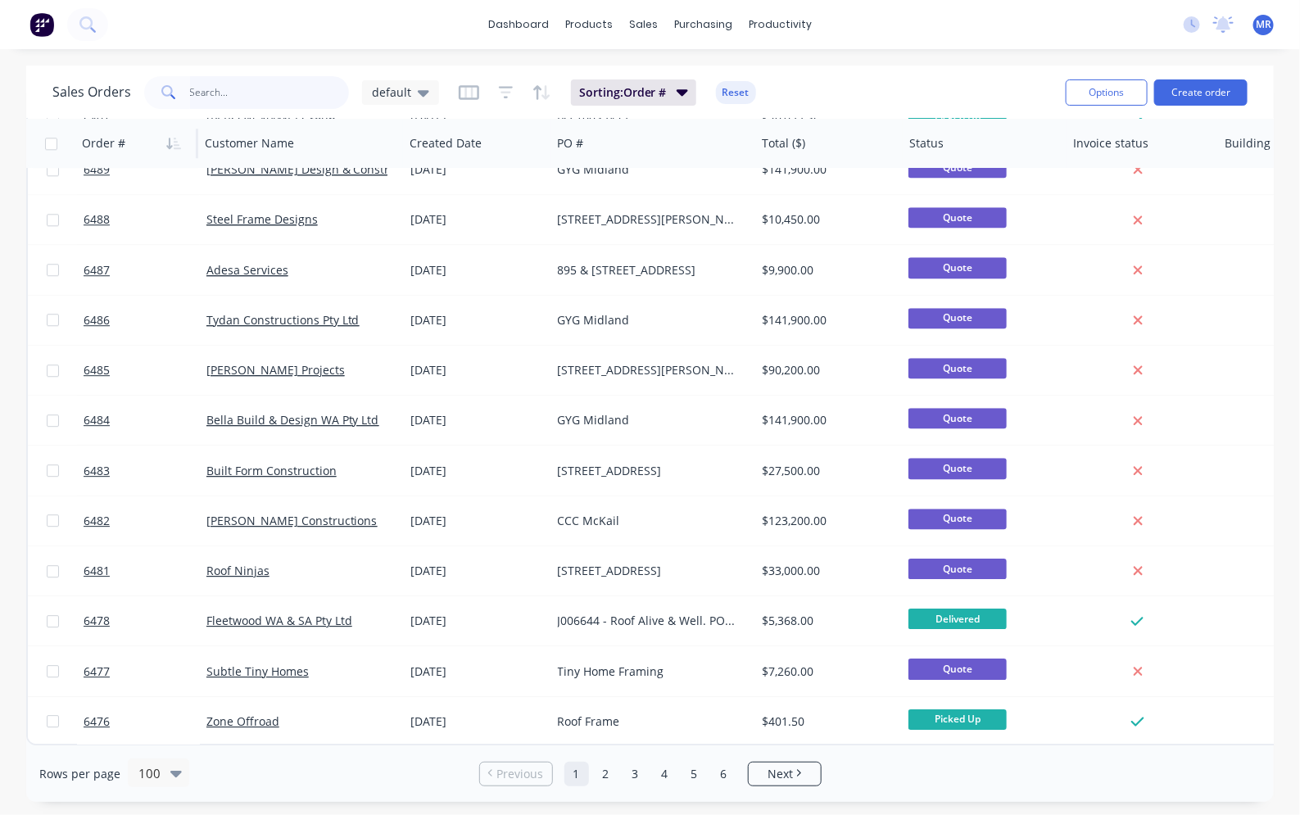
click at [242, 84] on input "text" at bounding box center [270, 92] width 160 height 33
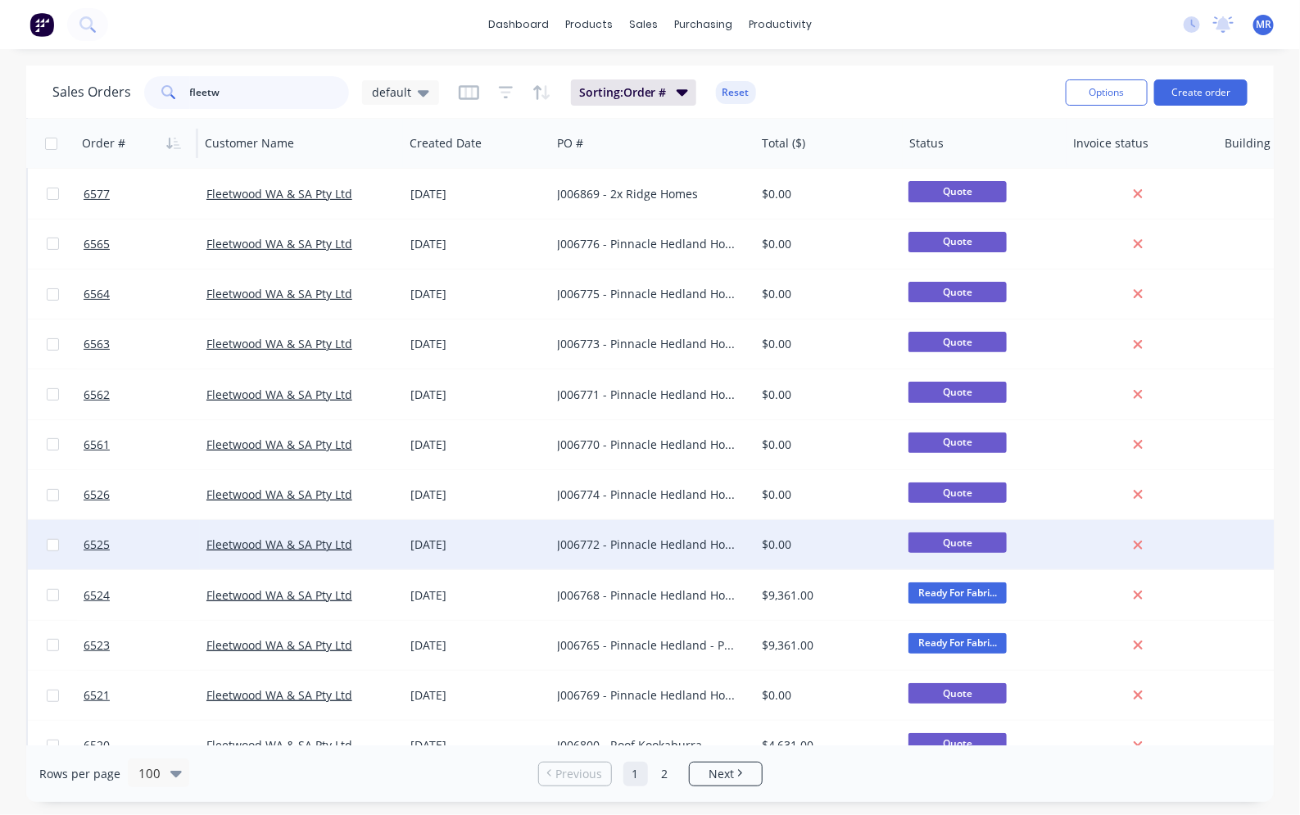
scroll to position [0, 0]
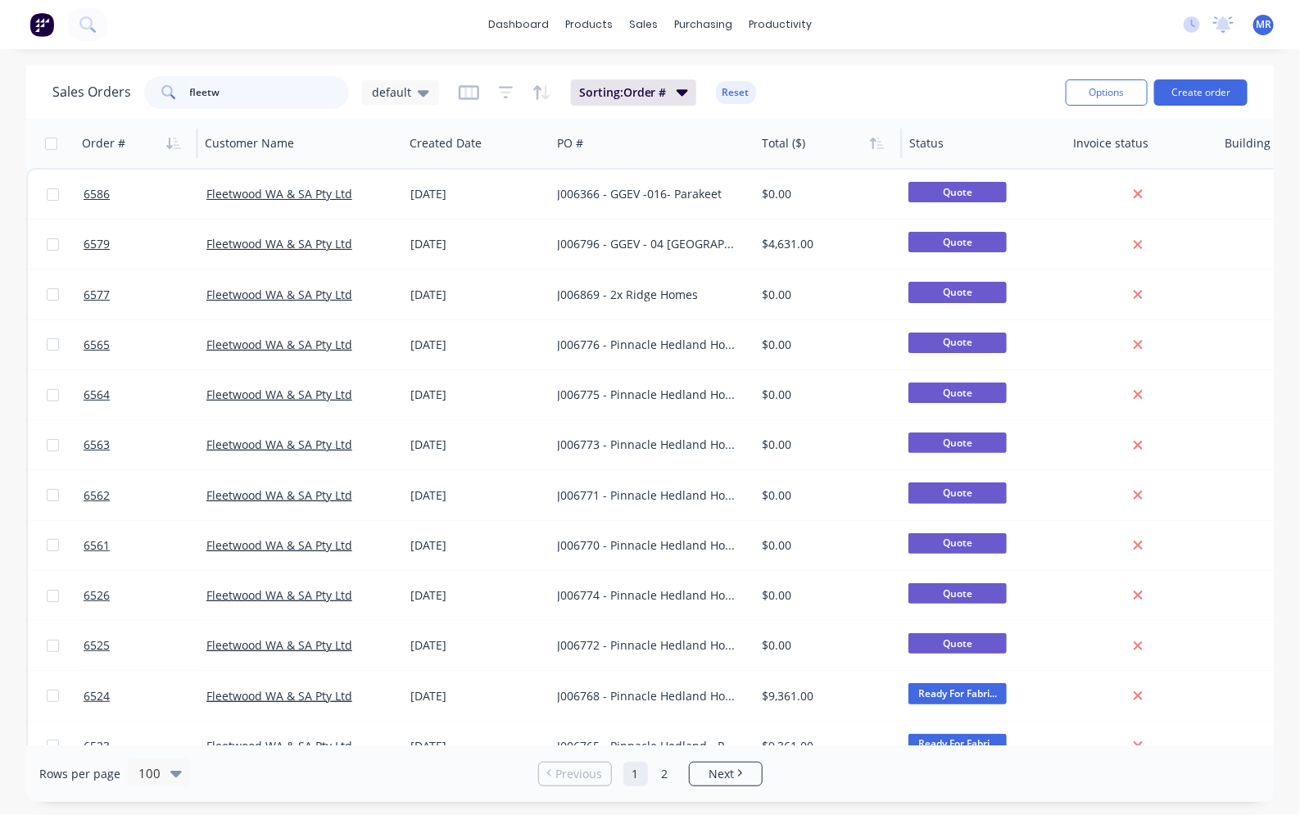
type input "fleetw"
click at [785, 142] on div at bounding box center [826, 143] width 128 height 33
click at [789, 153] on div at bounding box center [826, 143] width 128 height 33
click at [1073, 84] on button "Options" at bounding box center [1107, 92] width 82 height 26
click at [1074, 84] on button "Options" at bounding box center [1107, 92] width 82 height 26
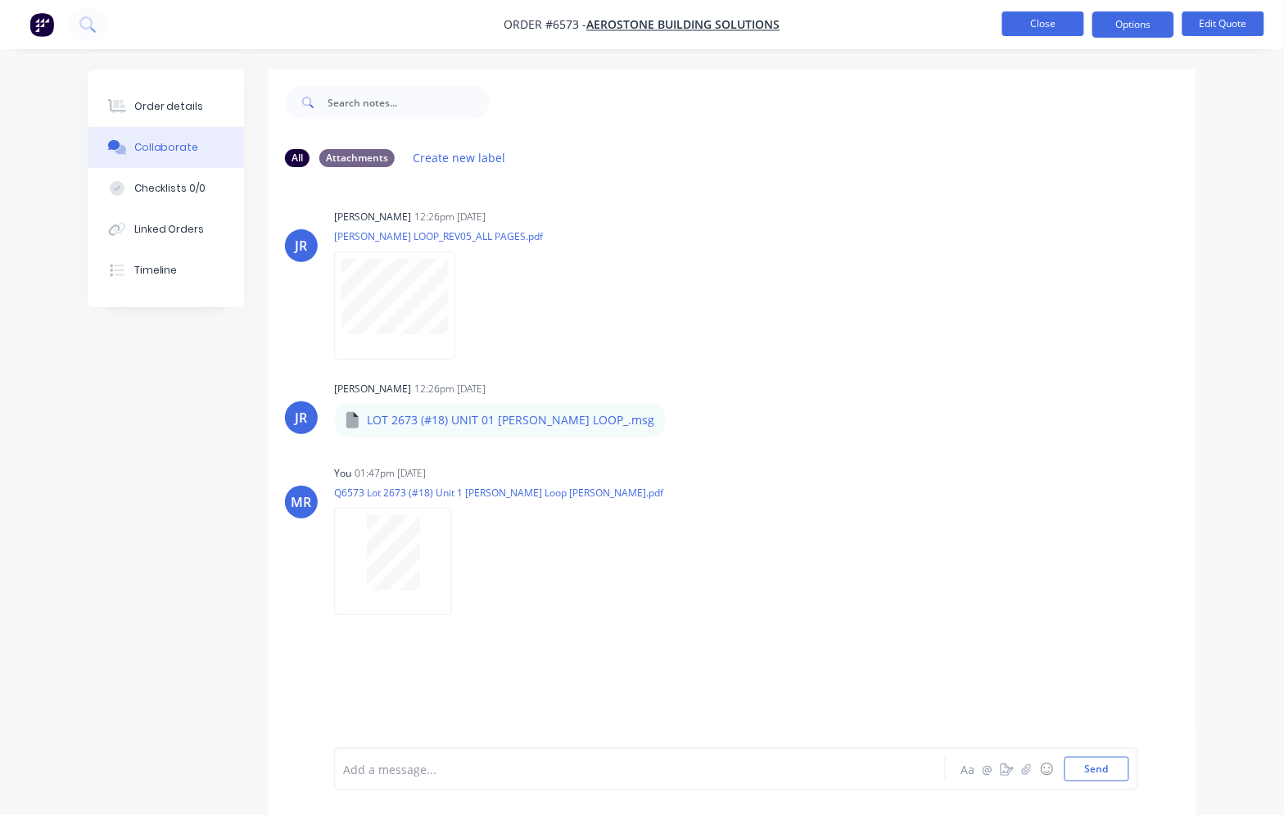
click at [1022, 27] on button "Close" at bounding box center [1044, 23] width 82 height 25
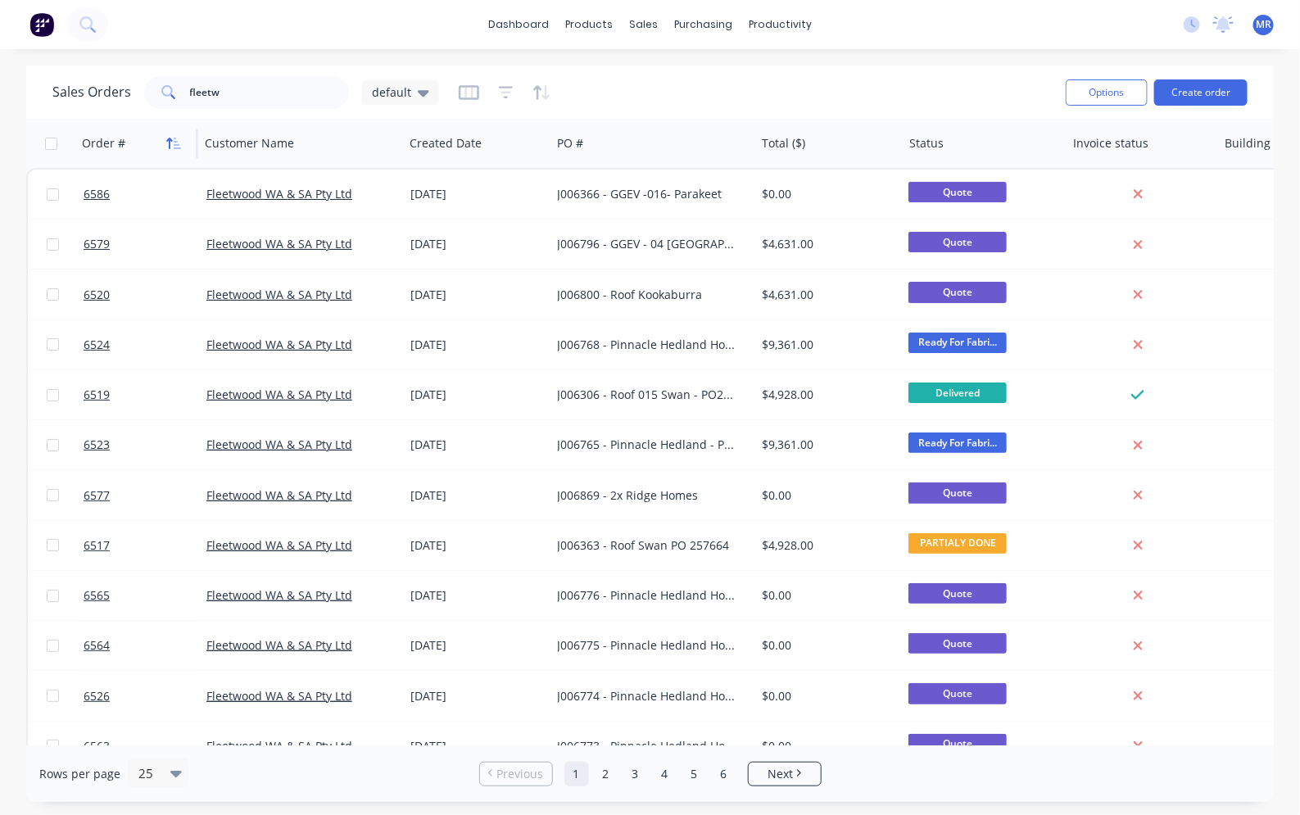
click at [172, 144] on icon "button" at bounding box center [173, 143] width 15 height 13
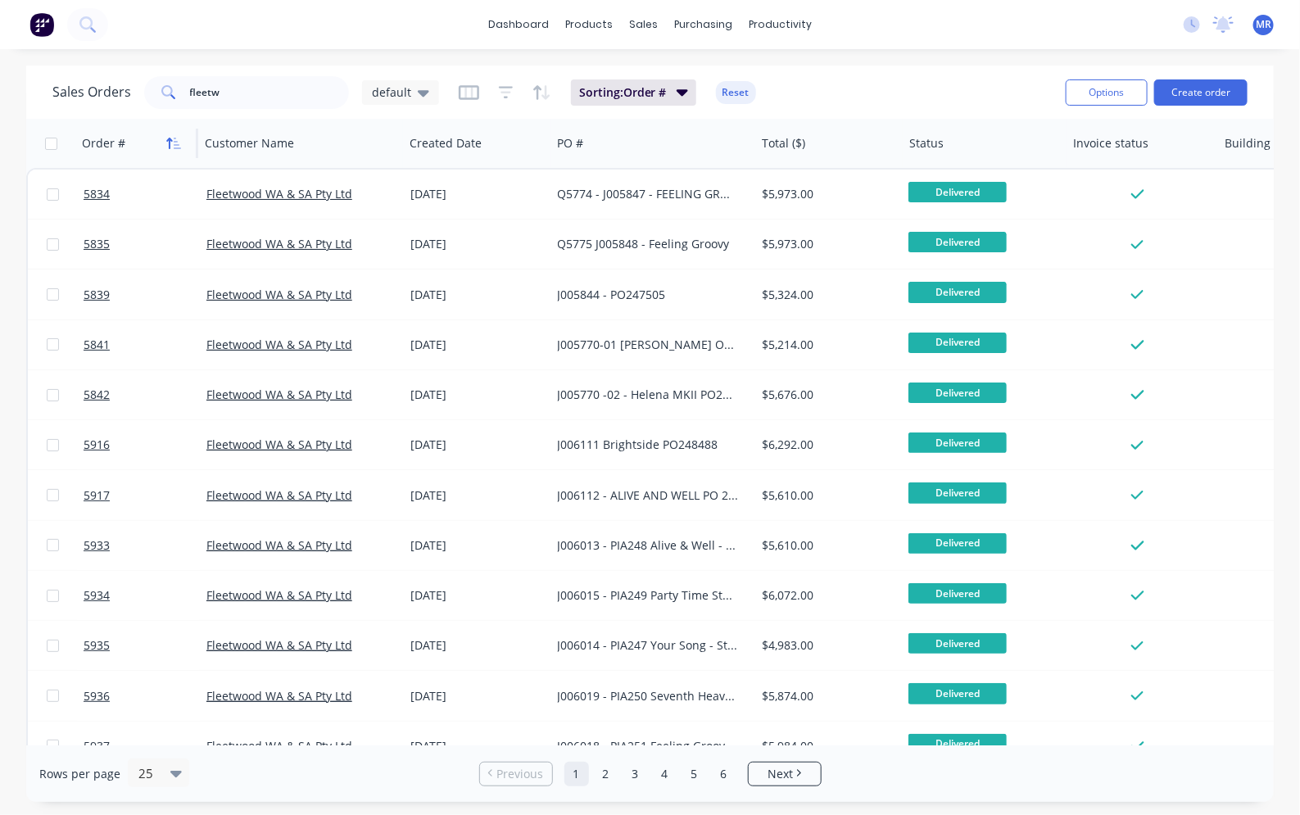
click at [172, 143] on icon "button" at bounding box center [173, 143] width 15 height 13
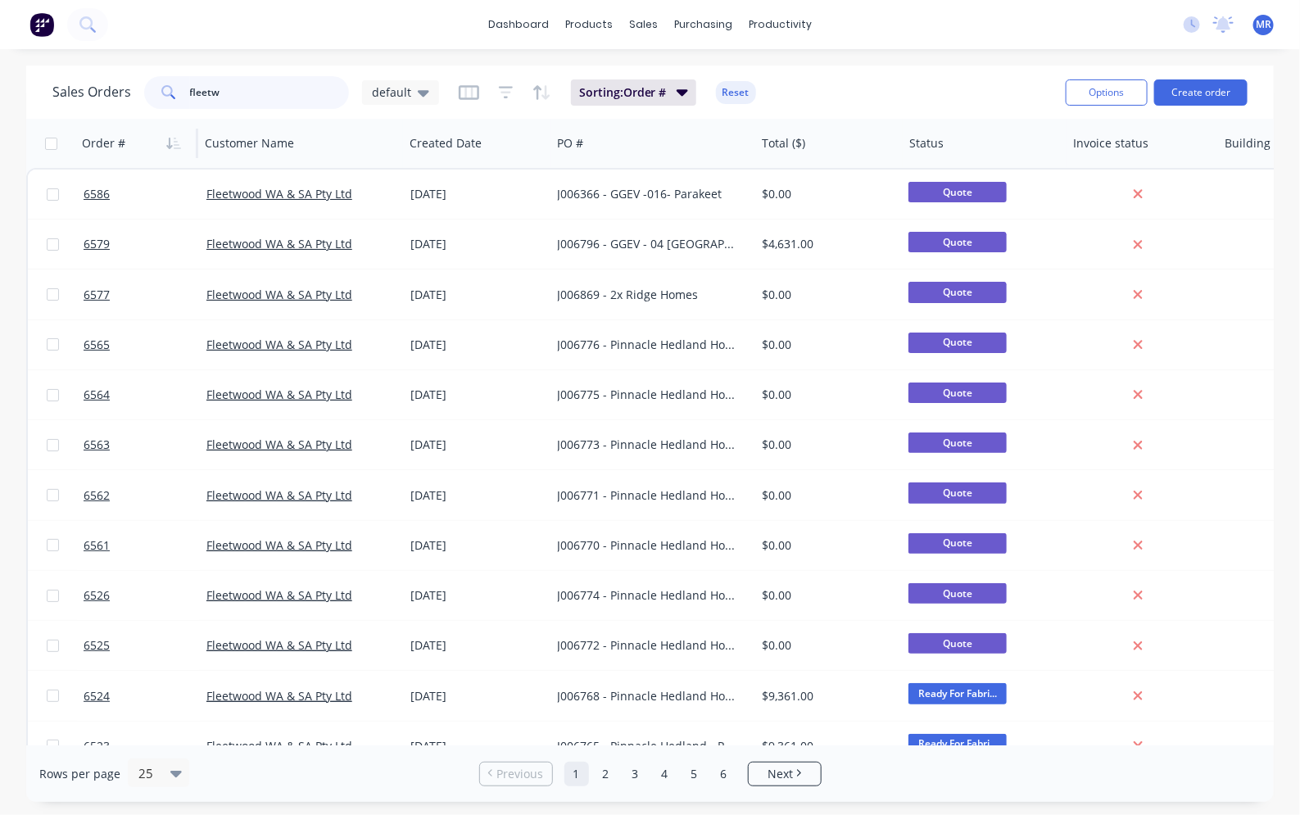
drag, startPoint x: 242, startPoint y: 95, endPoint x: 125, endPoint y: 95, distance: 117.1
click at [125, 95] on div "Sales Orders fleetw default" at bounding box center [245, 92] width 387 height 33
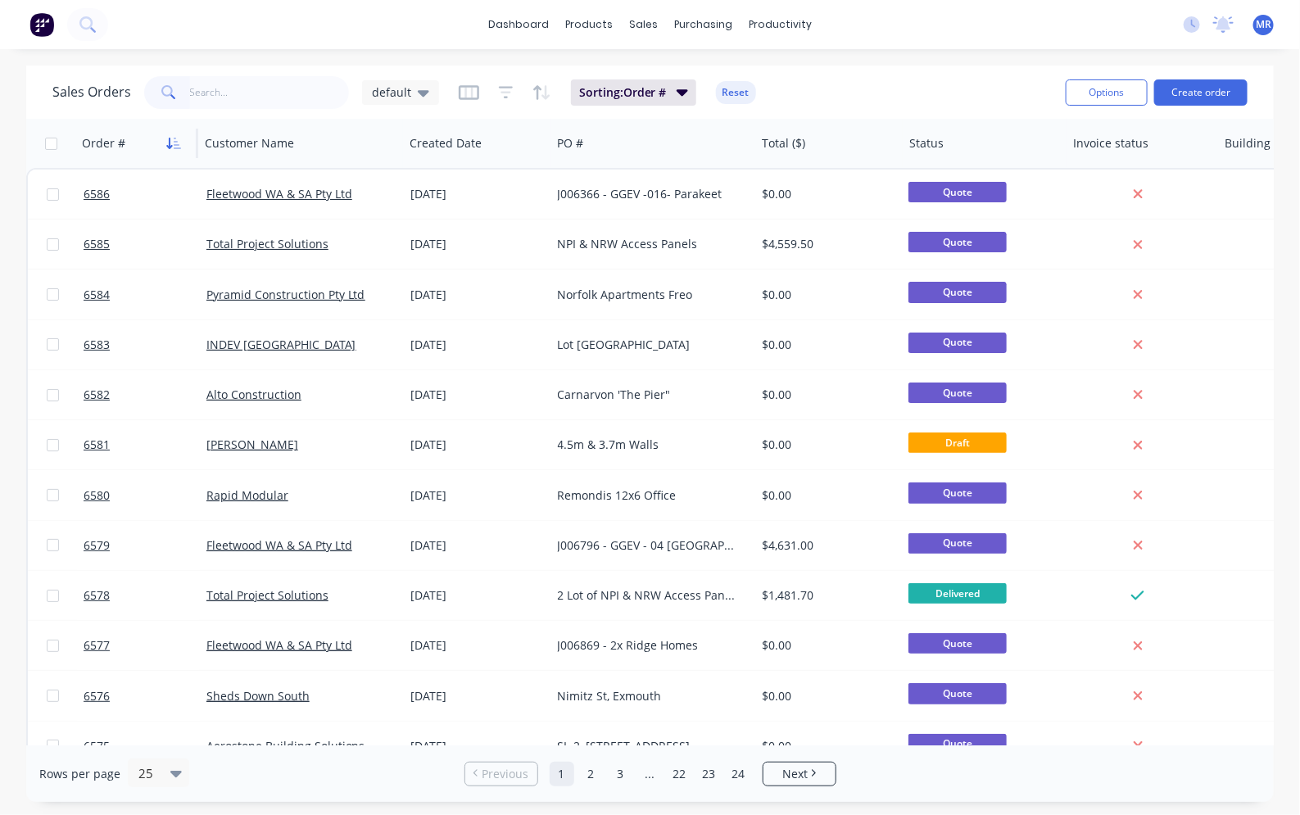
click at [170, 143] on icon "button" at bounding box center [173, 143] width 15 height 13
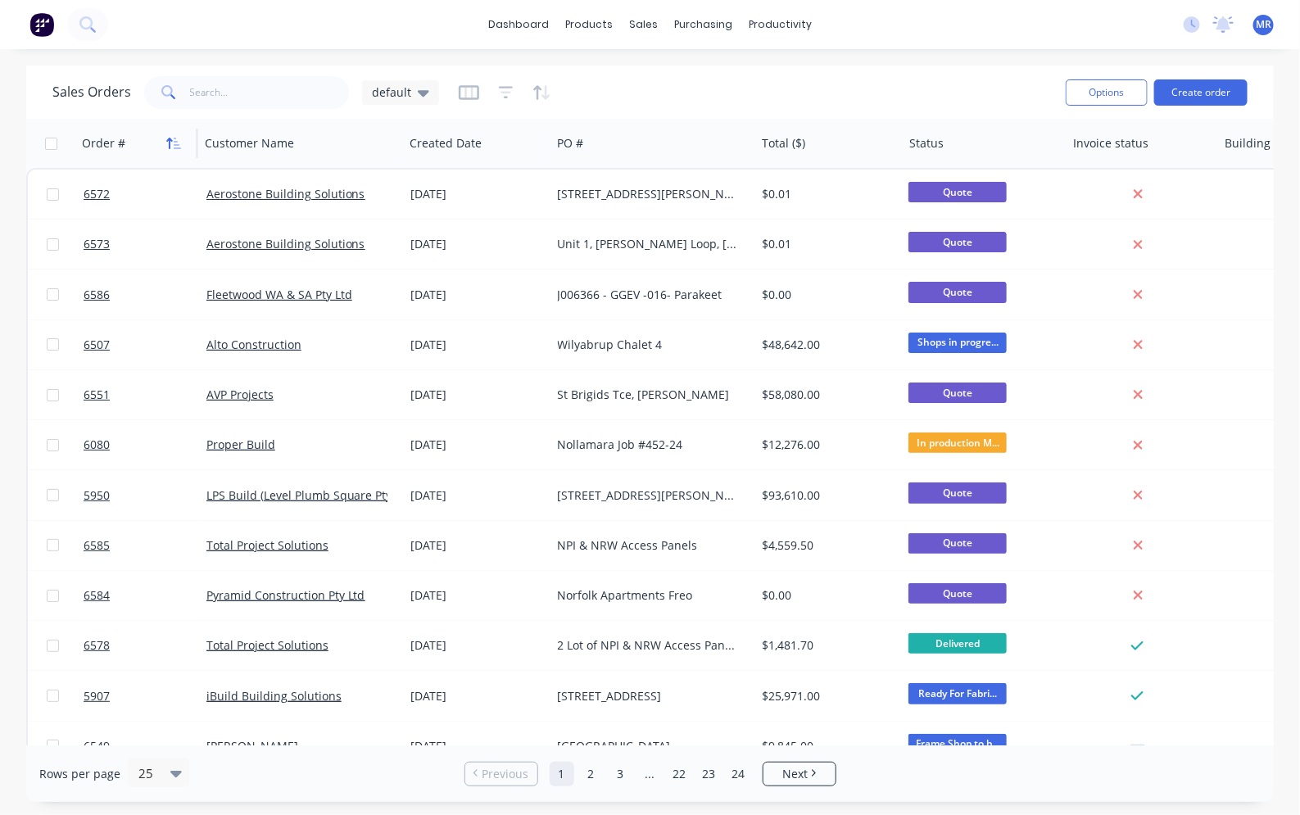
click at [174, 142] on icon "button" at bounding box center [173, 143] width 15 height 13
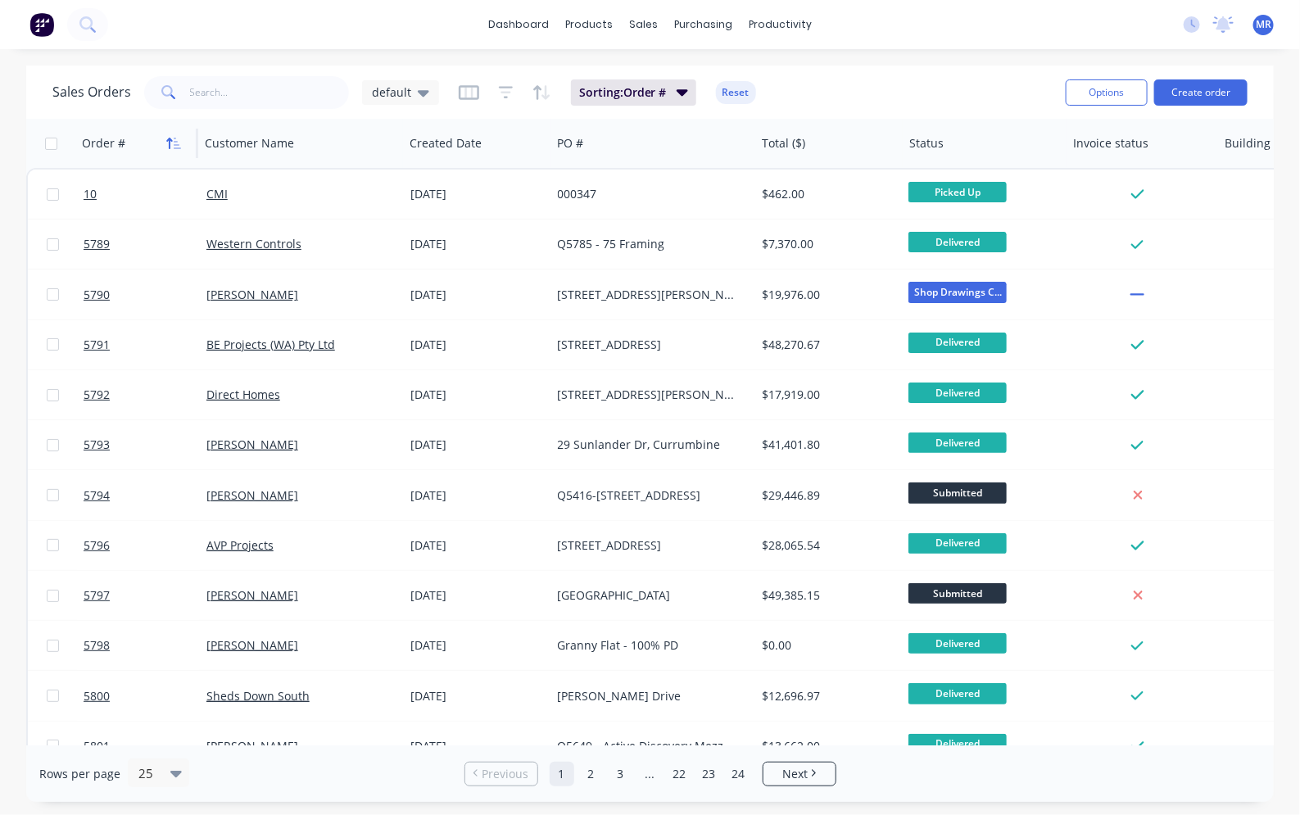
click at [169, 144] on icon "button" at bounding box center [173, 143] width 15 height 13
